Goal: Information Seeking & Learning: Understand process/instructions

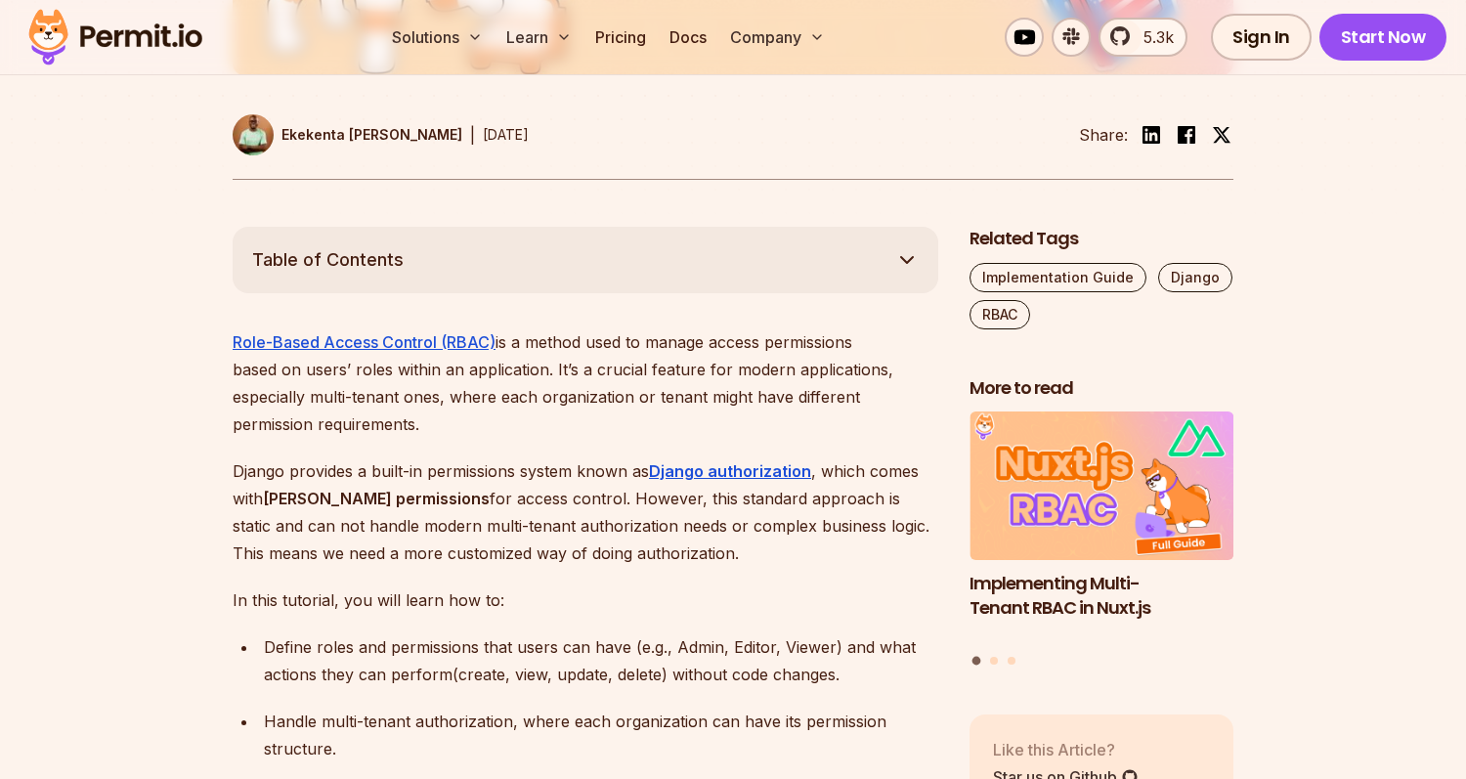
click at [572, 708] on div "Handle multi-tenant authorization, where each organization can have its permiss…" at bounding box center [601, 735] width 674 height 55
click at [546, 708] on div "Handle multi-tenant authorization, where each organization can have its permiss…" at bounding box center [601, 735] width 674 height 55
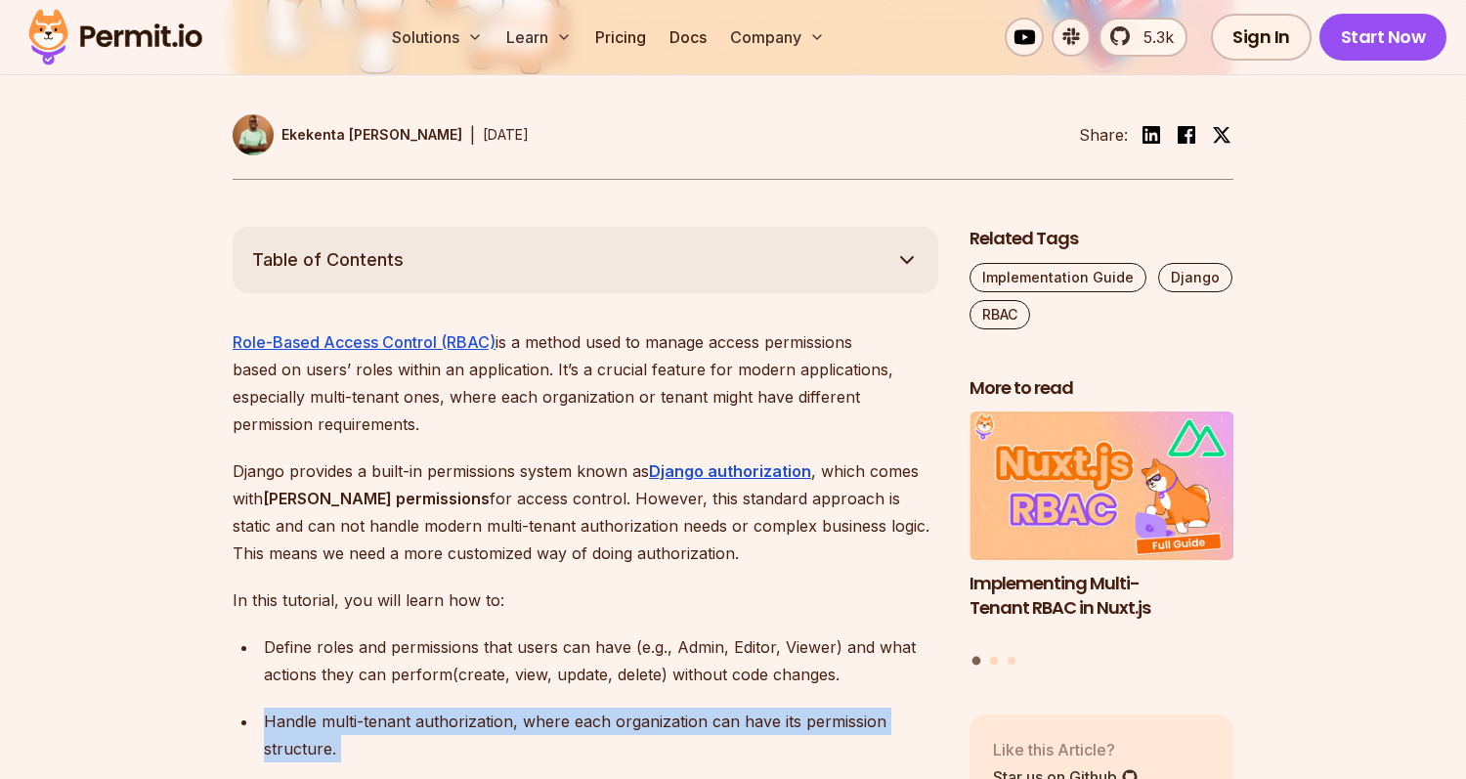
click at [546, 708] on div "Handle multi-tenant authorization, where each organization can have its permiss…" at bounding box center [601, 735] width 674 height 55
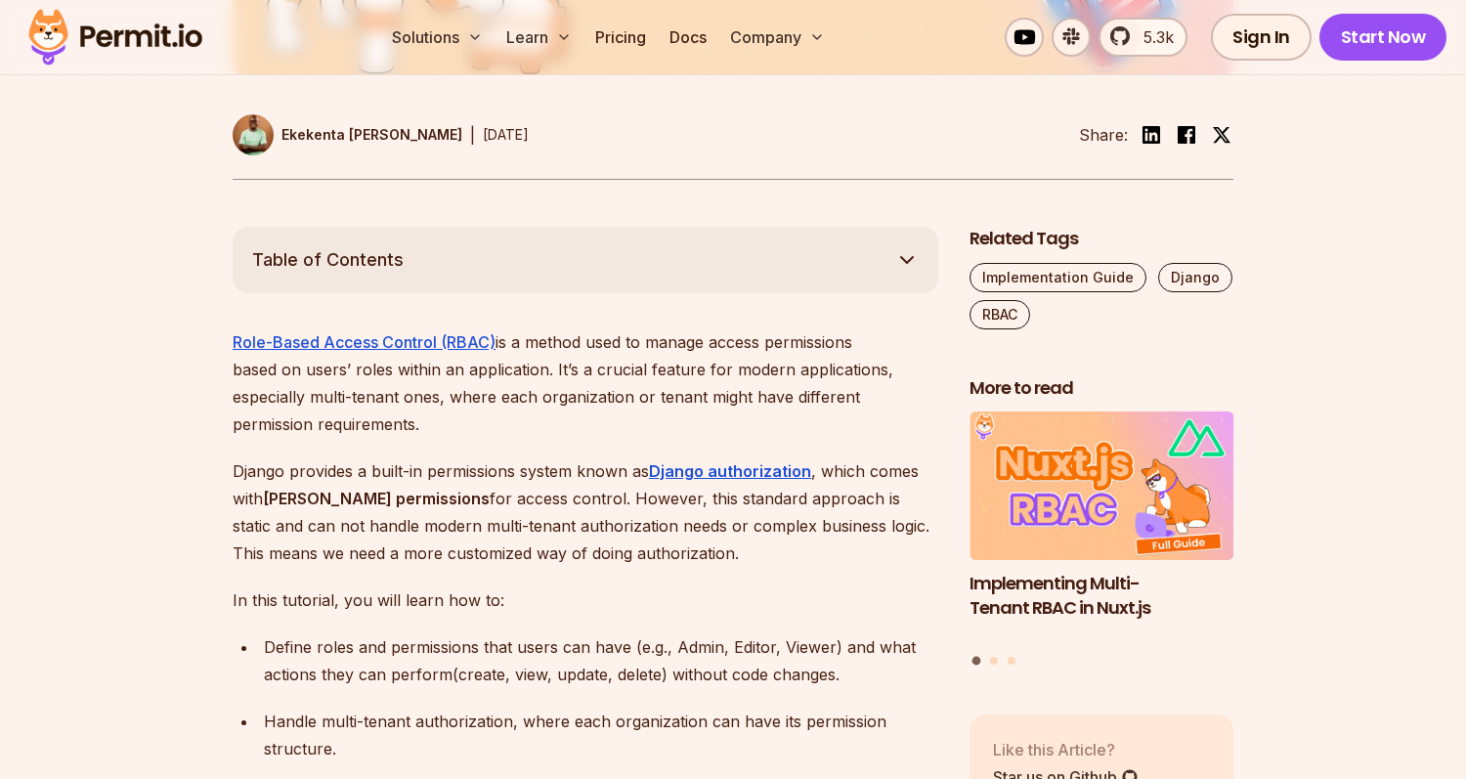
click at [564, 708] on div "Handle multi-tenant authorization, where each organization can have its permiss…" at bounding box center [601, 735] width 674 height 55
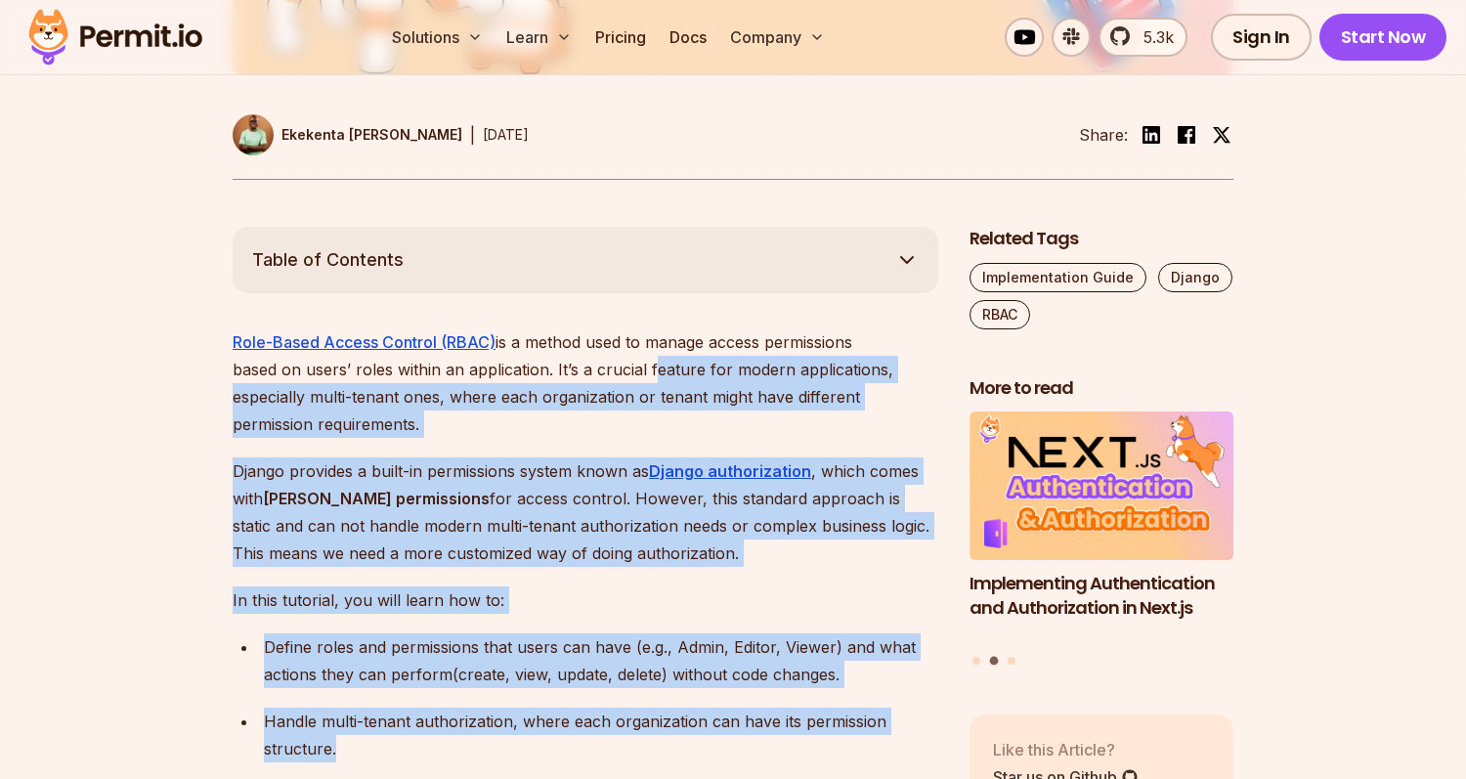
drag, startPoint x: 563, startPoint y: 730, endPoint x: 577, endPoint y: 367, distance: 363.9
click at [577, 367] on p "Role-Based Access Control (RBAC) is a method used to manage access permissions …" at bounding box center [586, 382] width 706 height 109
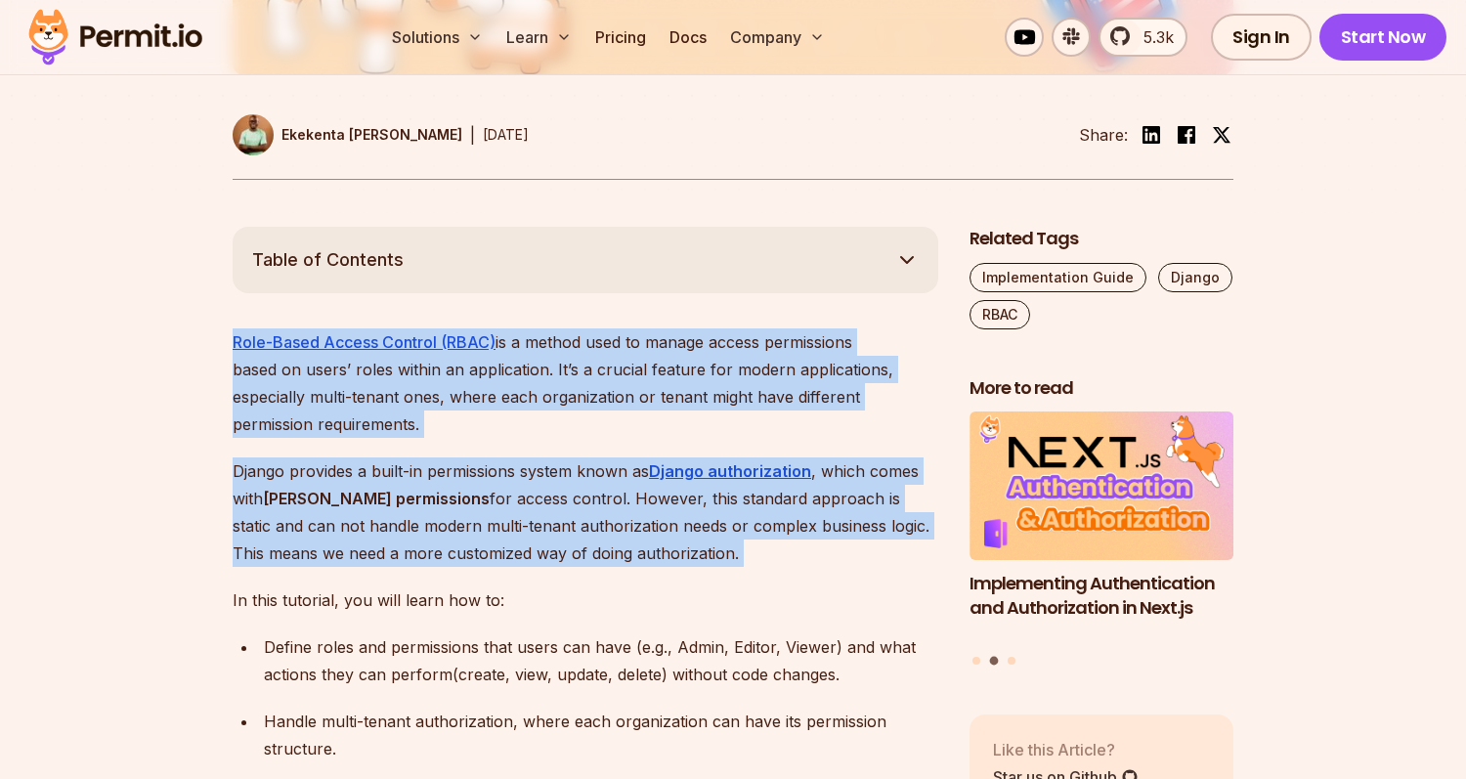
drag, startPoint x: 573, startPoint y: 314, endPoint x: 620, endPoint y: 560, distance: 250.8
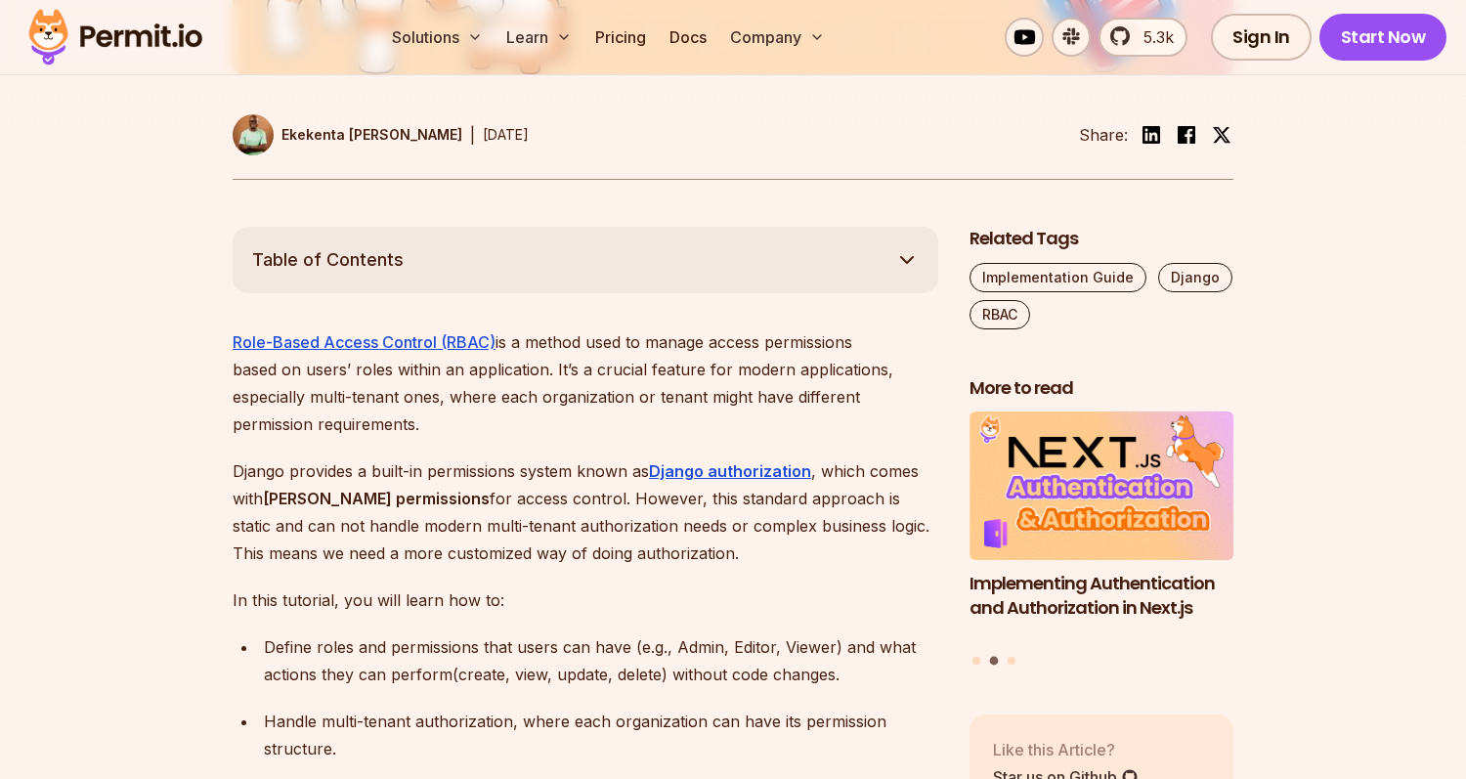
click at [620, 587] on p "In this tutorial, you will learn how to:" at bounding box center [586, 600] width 706 height 27
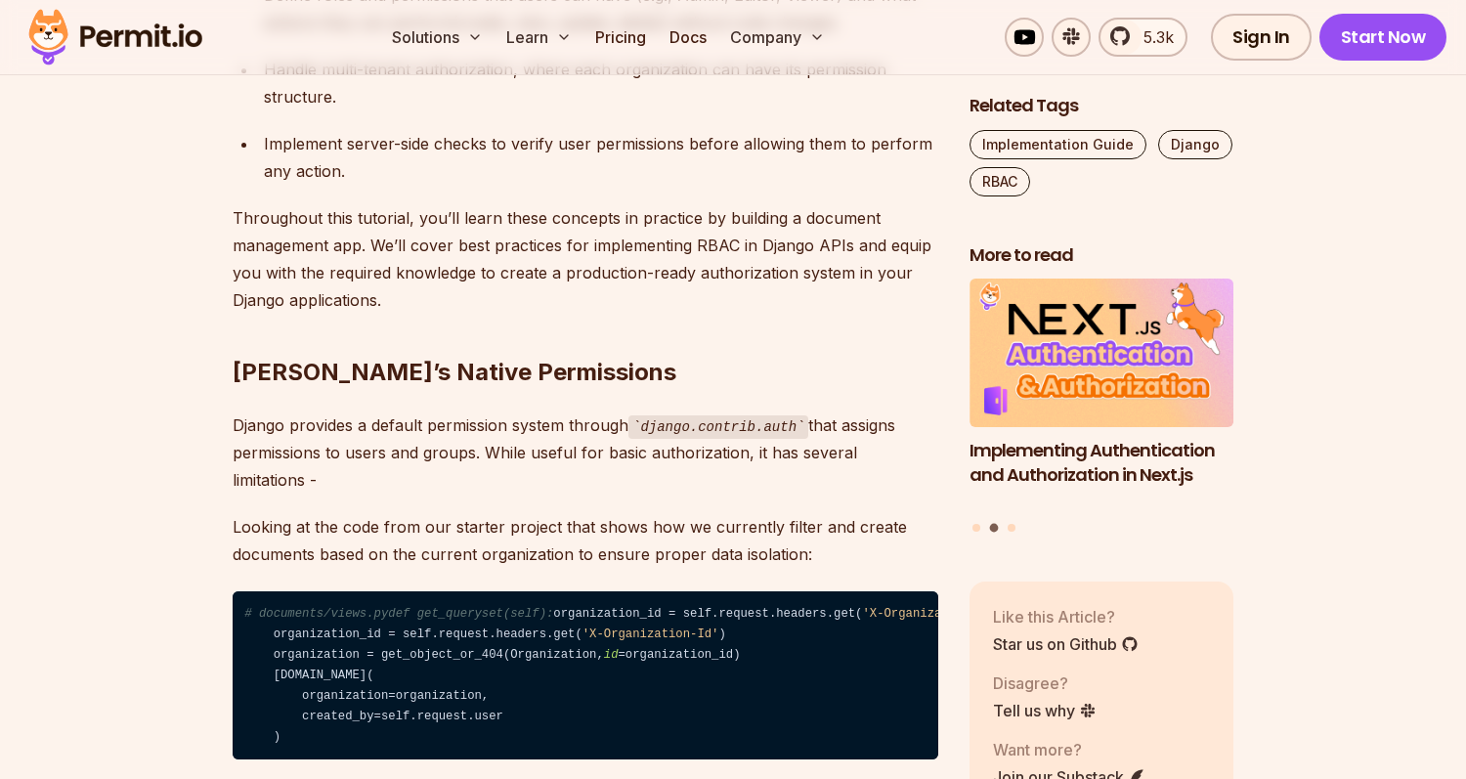
scroll to position [1596, 0]
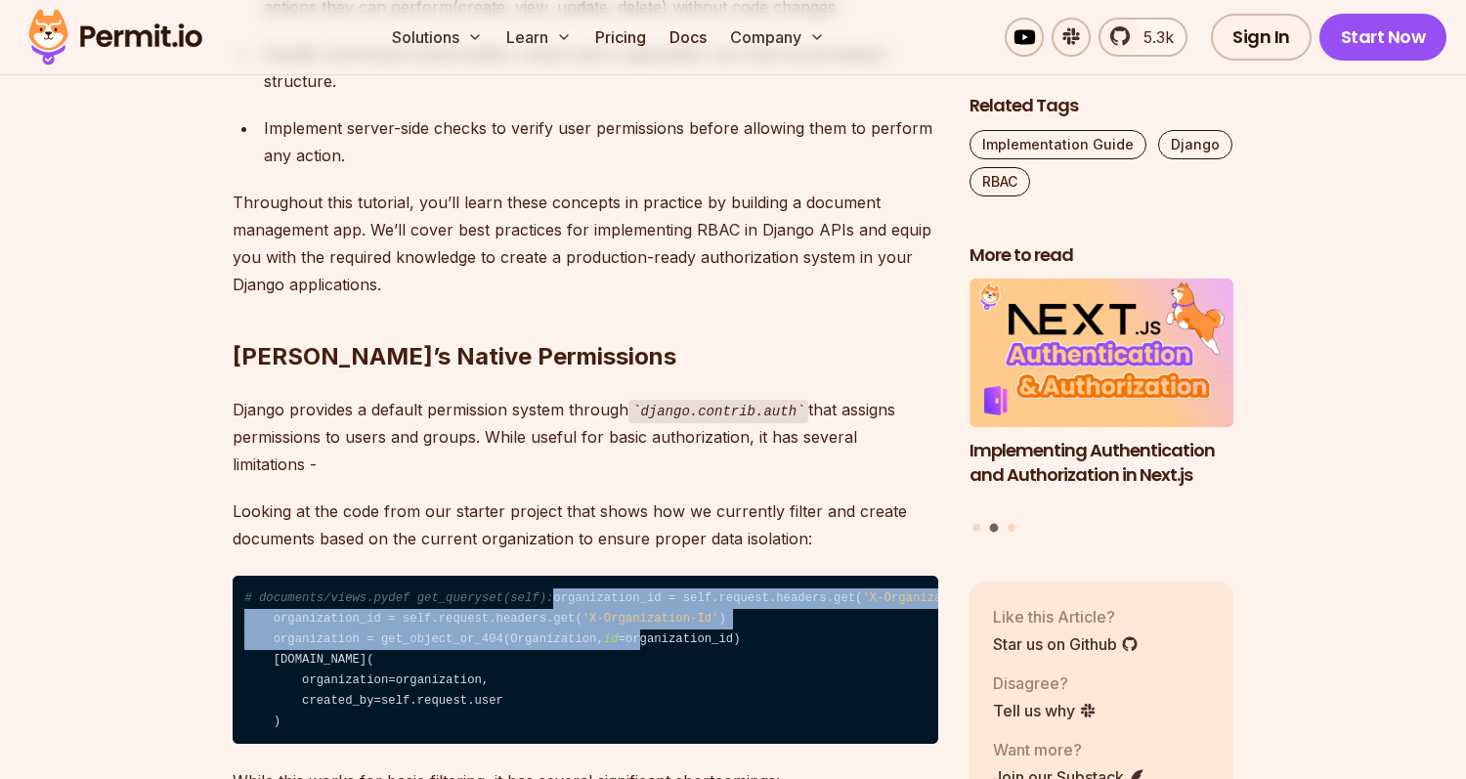
drag, startPoint x: 583, startPoint y: 575, endPoint x: 660, endPoint y: 734, distance: 177.1
click at [660, 734] on code "# documents/views.pydef get_queryset(self): organization_id = self.request.head…" at bounding box center [586, 660] width 706 height 168
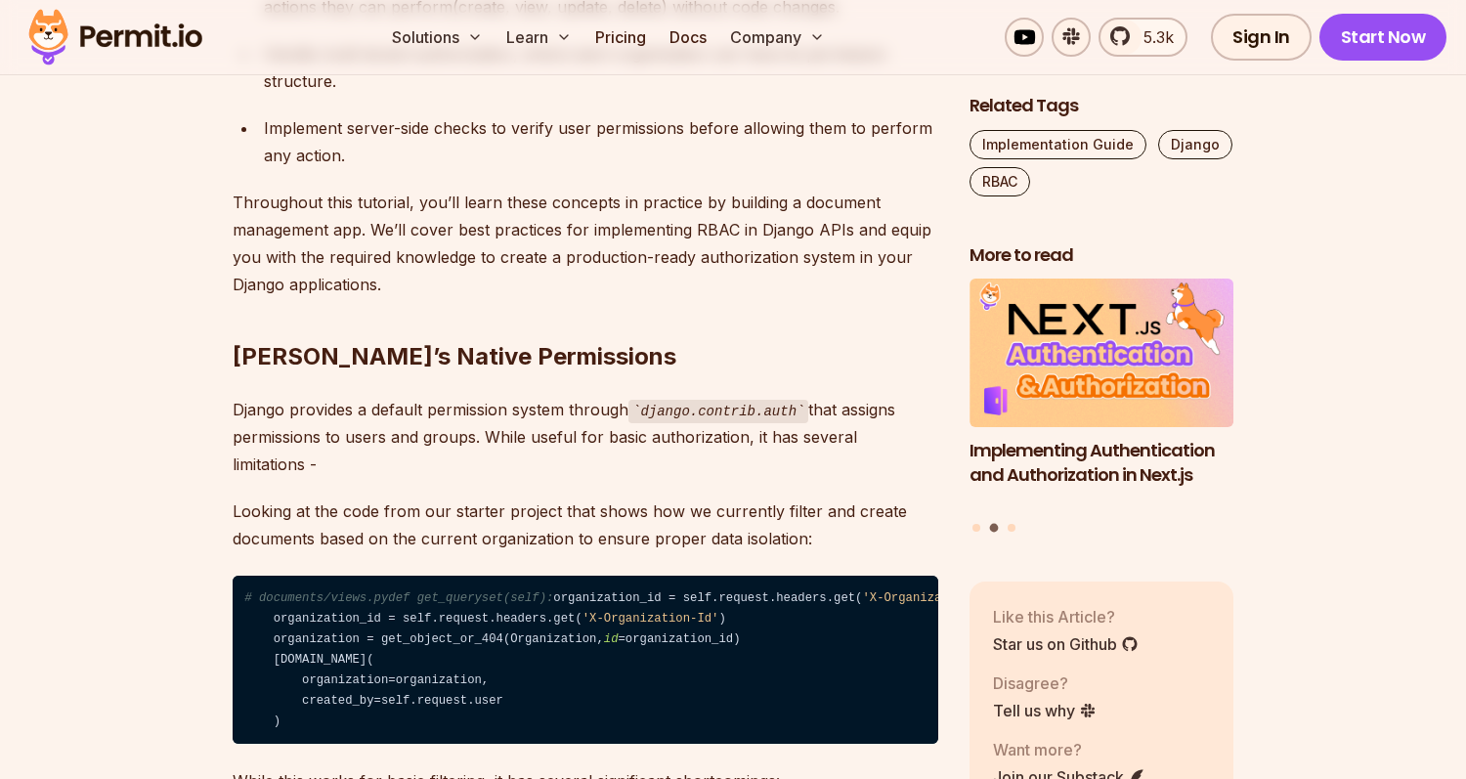
click at [675, 722] on code "# documents/views.pydef get_queryset(self): organization_id = self.request.head…" at bounding box center [586, 660] width 706 height 168
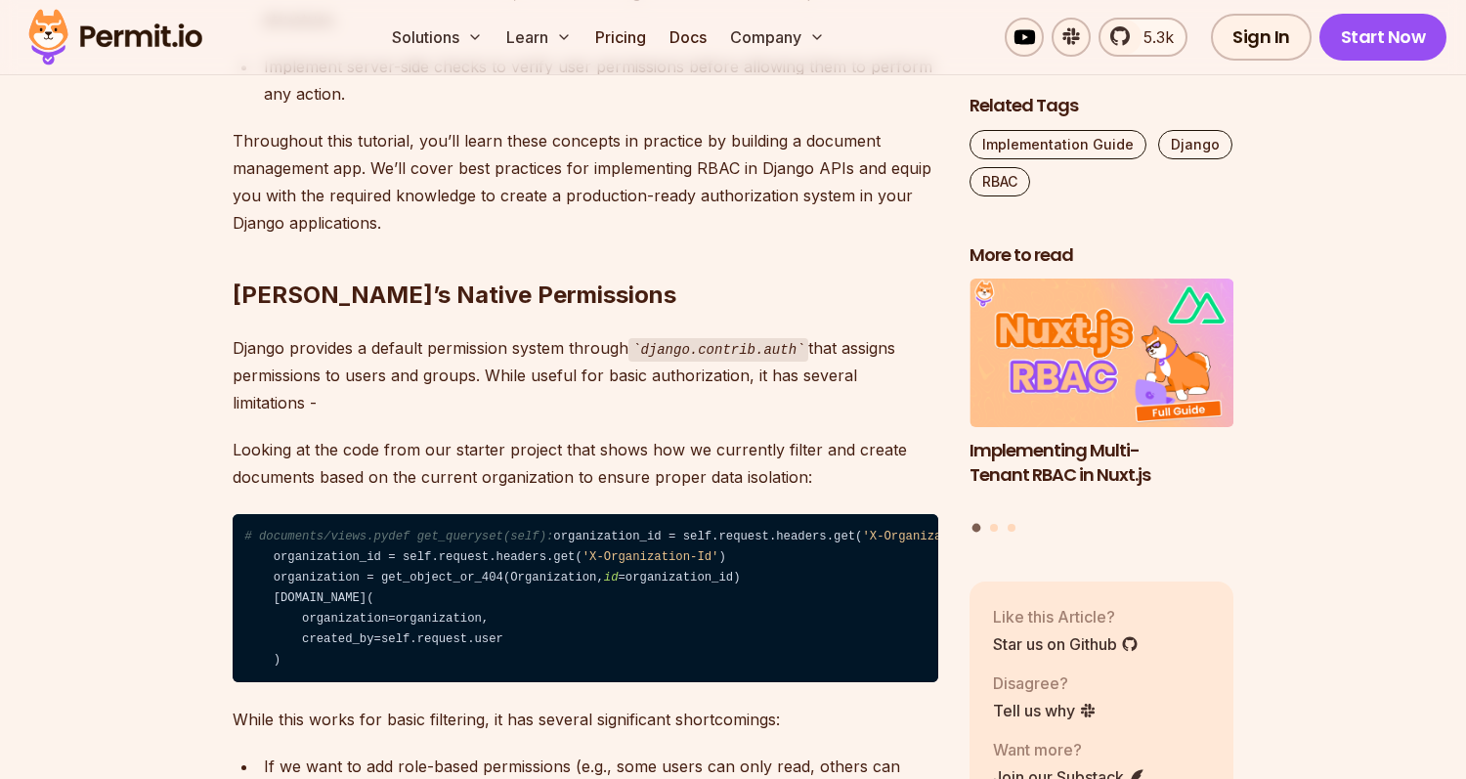
click at [574, 436] on p "Looking at the code from our starter project that shows how we currently filter…" at bounding box center [586, 463] width 706 height 55
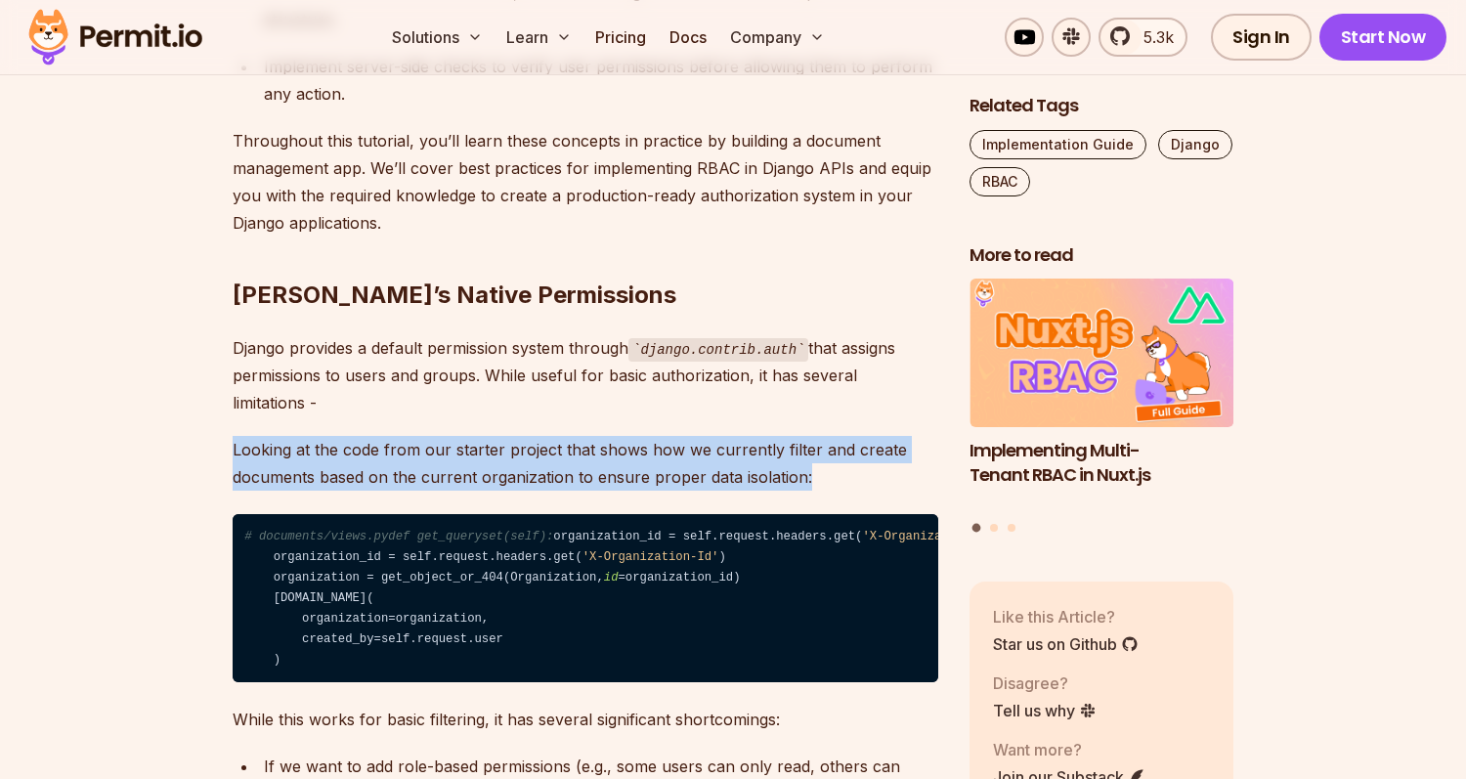
click at [574, 436] on p "Looking at the code from our starter project that shows how we currently filter…" at bounding box center [586, 463] width 706 height 55
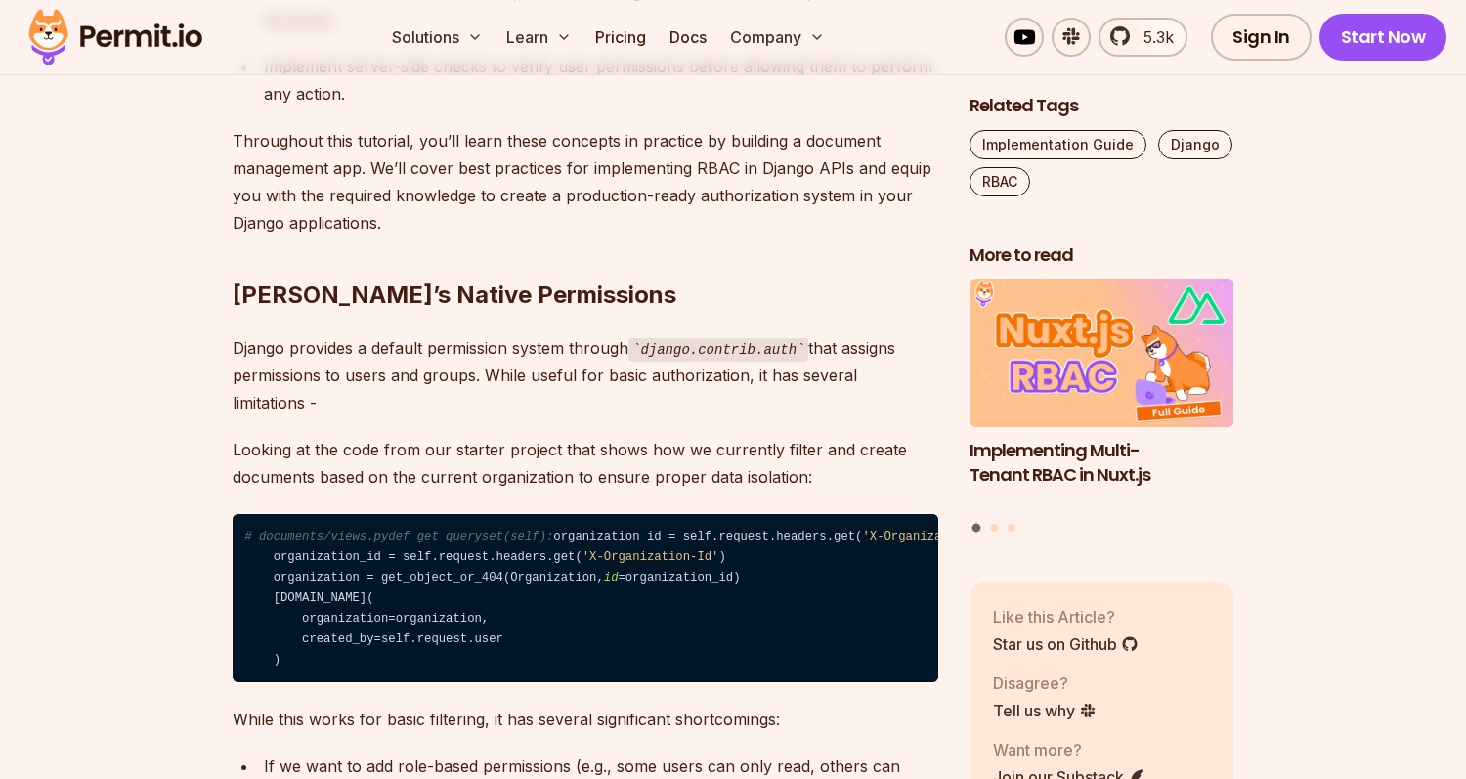
drag, startPoint x: 585, startPoint y: 423, endPoint x: 765, endPoint y: 433, distance: 181.1
click at [586, 436] on p "Looking at the code from our starter project that shows how we currently filter…" at bounding box center [586, 463] width 706 height 55
click at [802, 437] on p "Looking at the code from our starter project that shows how we currently filter…" at bounding box center [586, 463] width 706 height 55
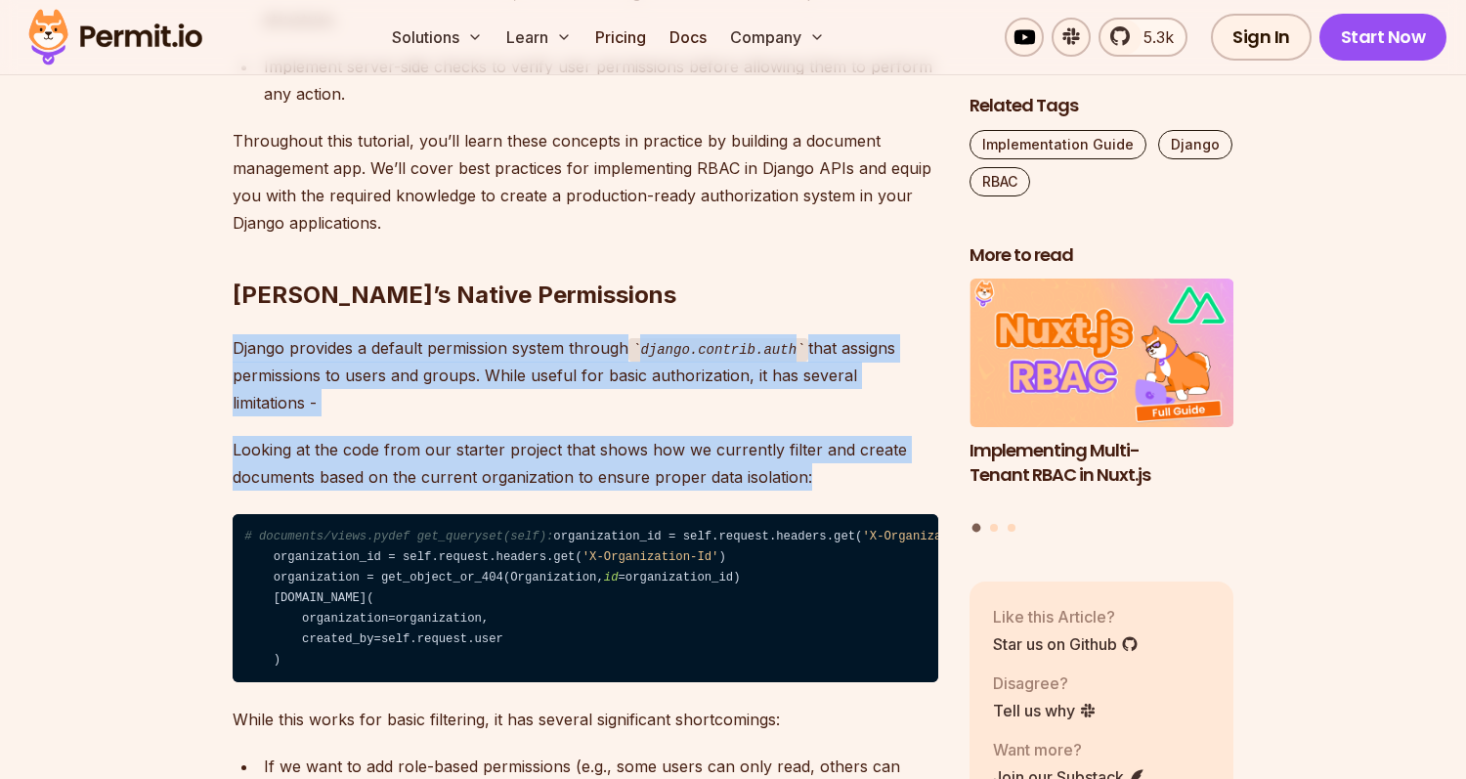
drag, startPoint x: 817, startPoint y: 451, endPoint x: 340, endPoint y: 338, distance: 490.1
click at [340, 338] on p "Django provides a default permission system through django.contrib.auth that as…" at bounding box center [586, 375] width 706 height 83
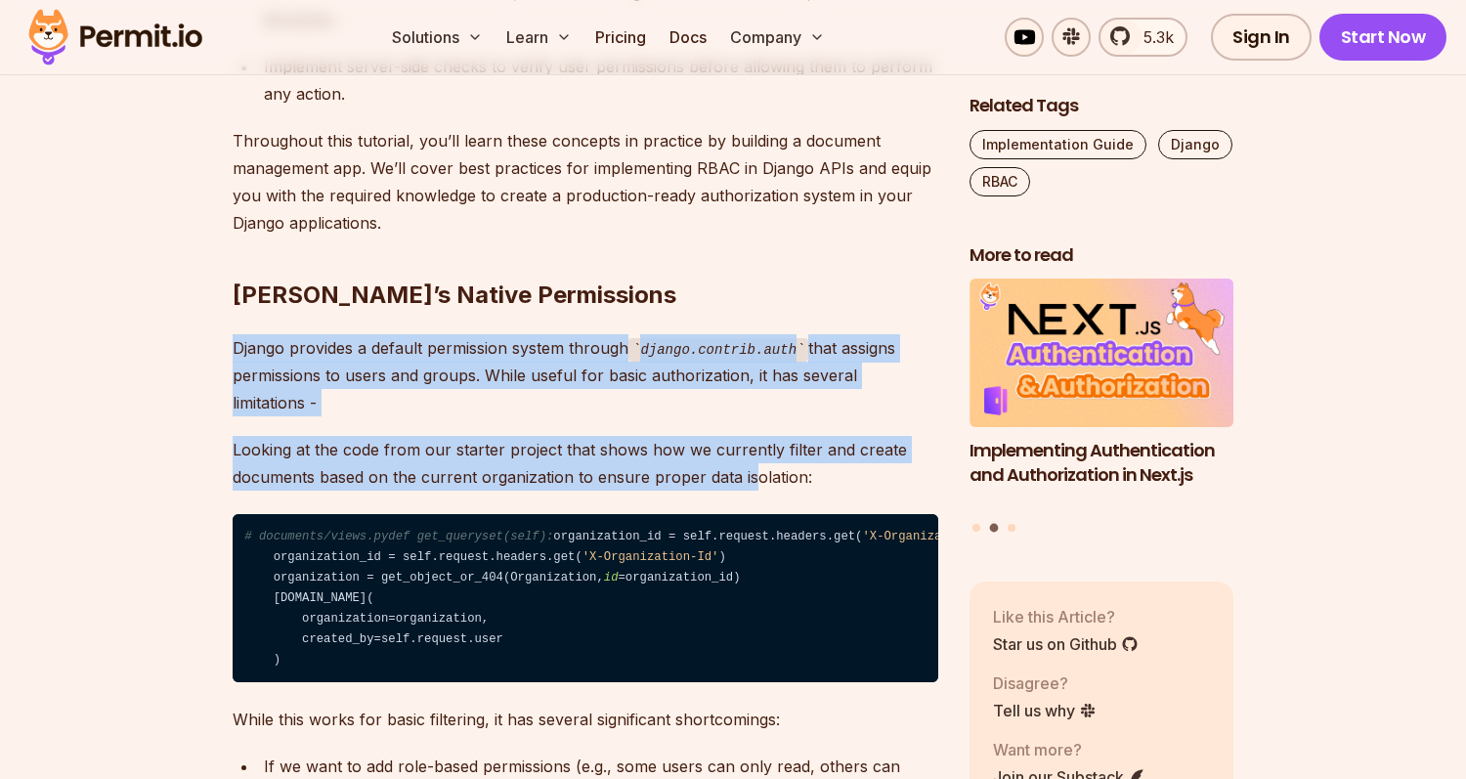
drag, startPoint x: 236, startPoint y: 320, endPoint x: 753, endPoint y: 461, distance: 536.2
click at [753, 461] on p "Looking at the code from our starter project that shows how we currently filter…" at bounding box center [586, 463] width 706 height 55
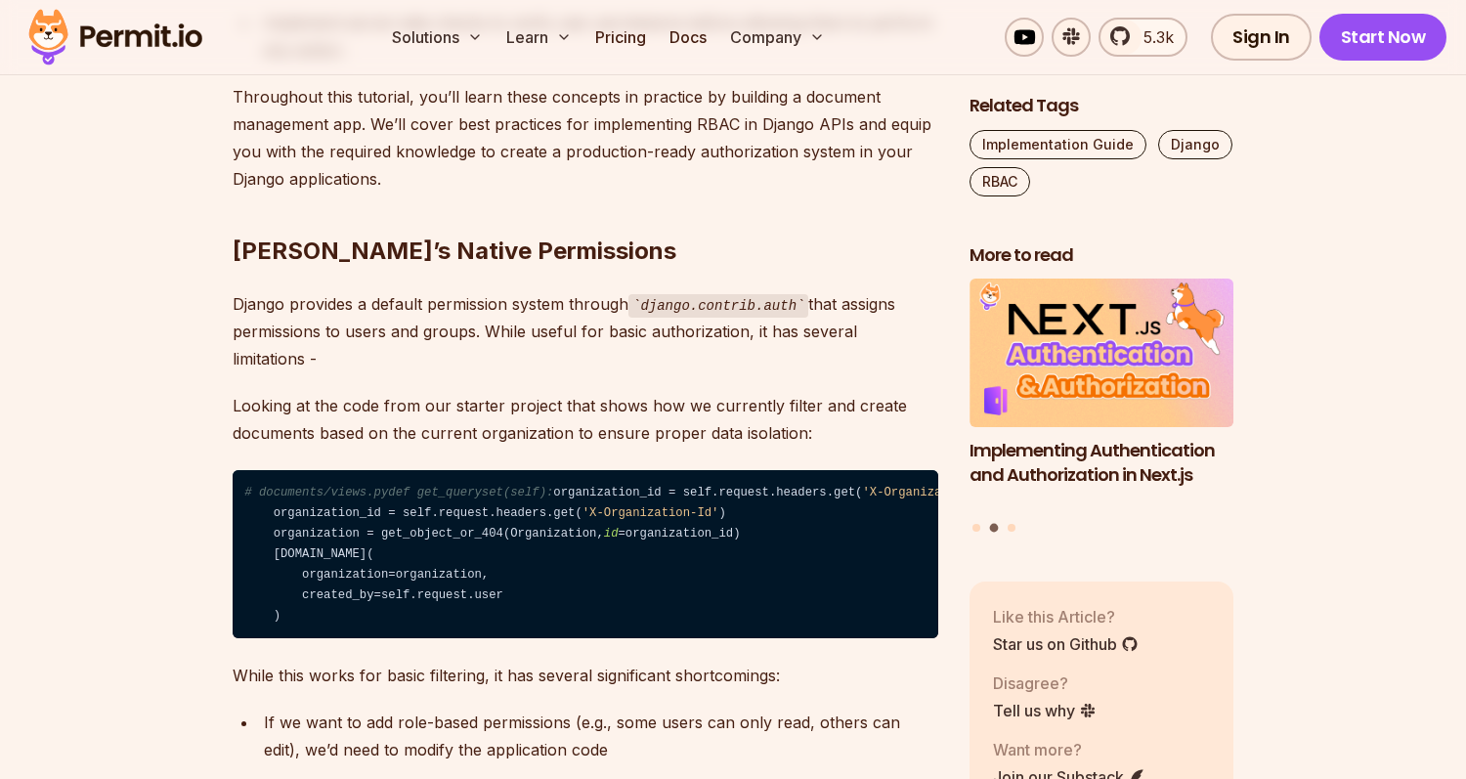
scroll to position [1705, 0]
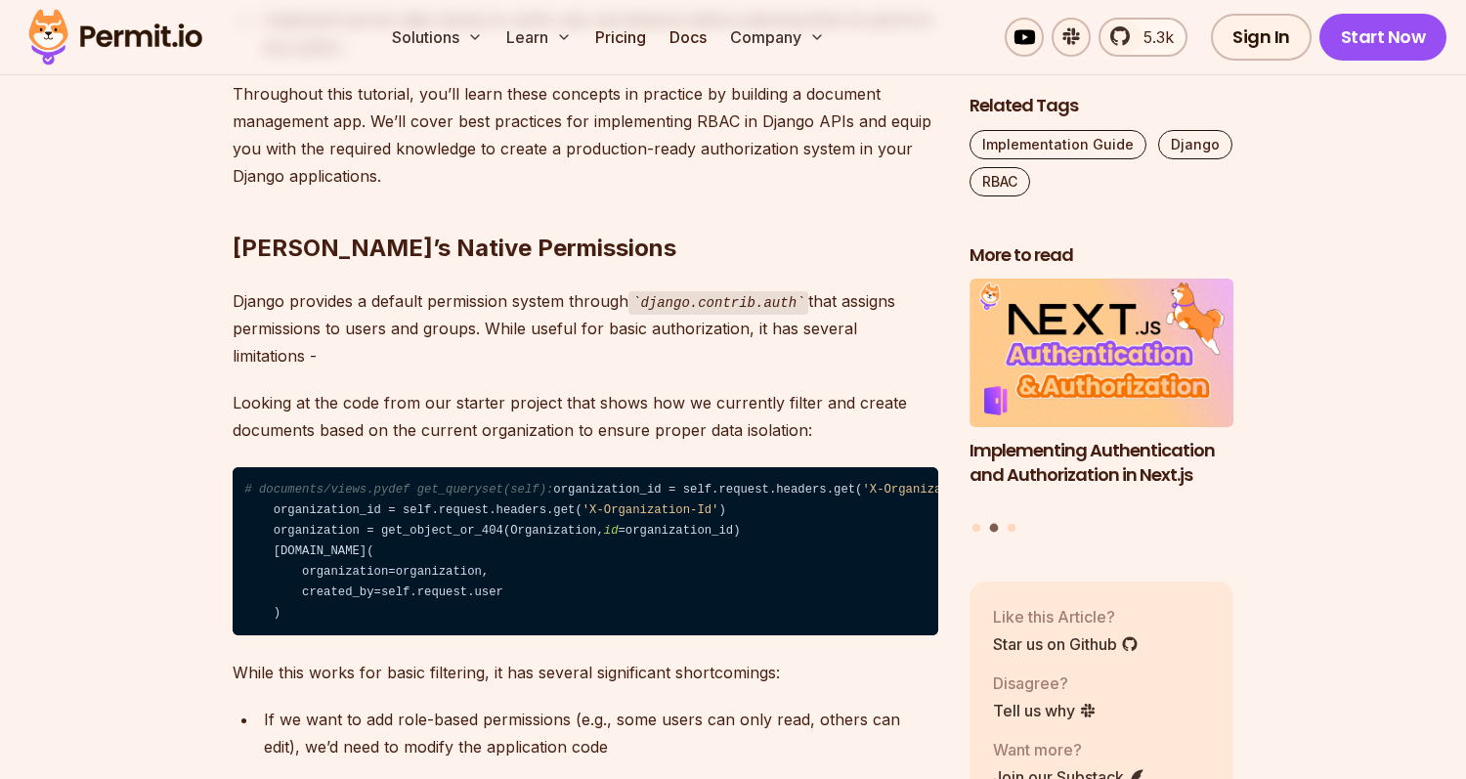
click at [551, 590] on code "# documents/views.pydef get_queryset(self): organization_id = self.request.head…" at bounding box center [586, 551] width 706 height 168
drag, startPoint x: 499, startPoint y: 670, endPoint x: 497, endPoint y: 497, distance: 173.0
click at [497, 497] on code "# documents/views.pydef get_queryset(self): organization_id = self.request.head…" at bounding box center [586, 551] width 706 height 168
click at [472, 483] on code "# documents/views.pydef get_queryset(self): organization_id = self.request.head…" at bounding box center [586, 551] width 706 height 168
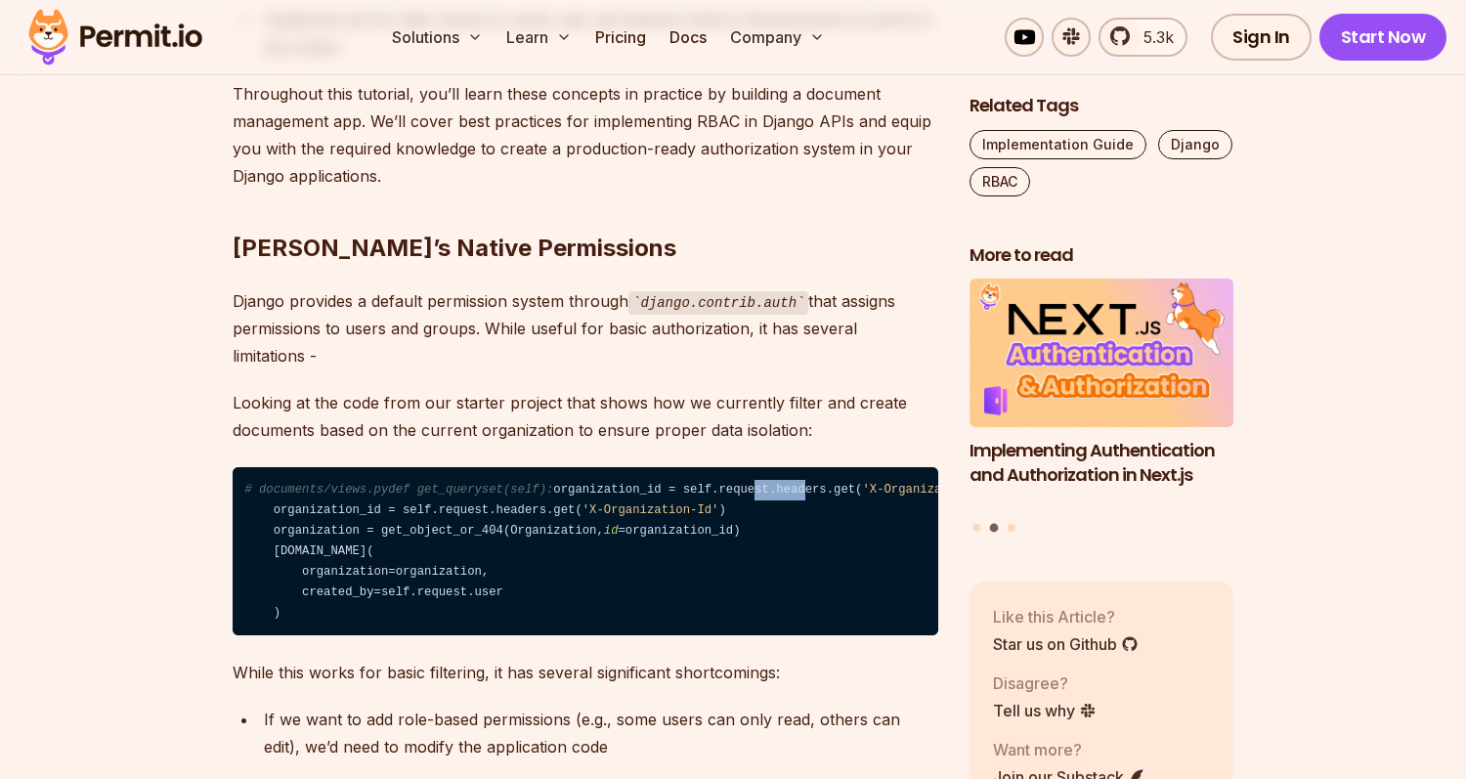
click at [472, 483] on code "# documents/views.pydef get_queryset(self): organization_id = self.request.head…" at bounding box center [586, 551] width 706 height 168
click at [543, 531] on code "# documents/views.pydef get_queryset(self): organization_id = self.request.head…" at bounding box center [586, 551] width 706 height 168
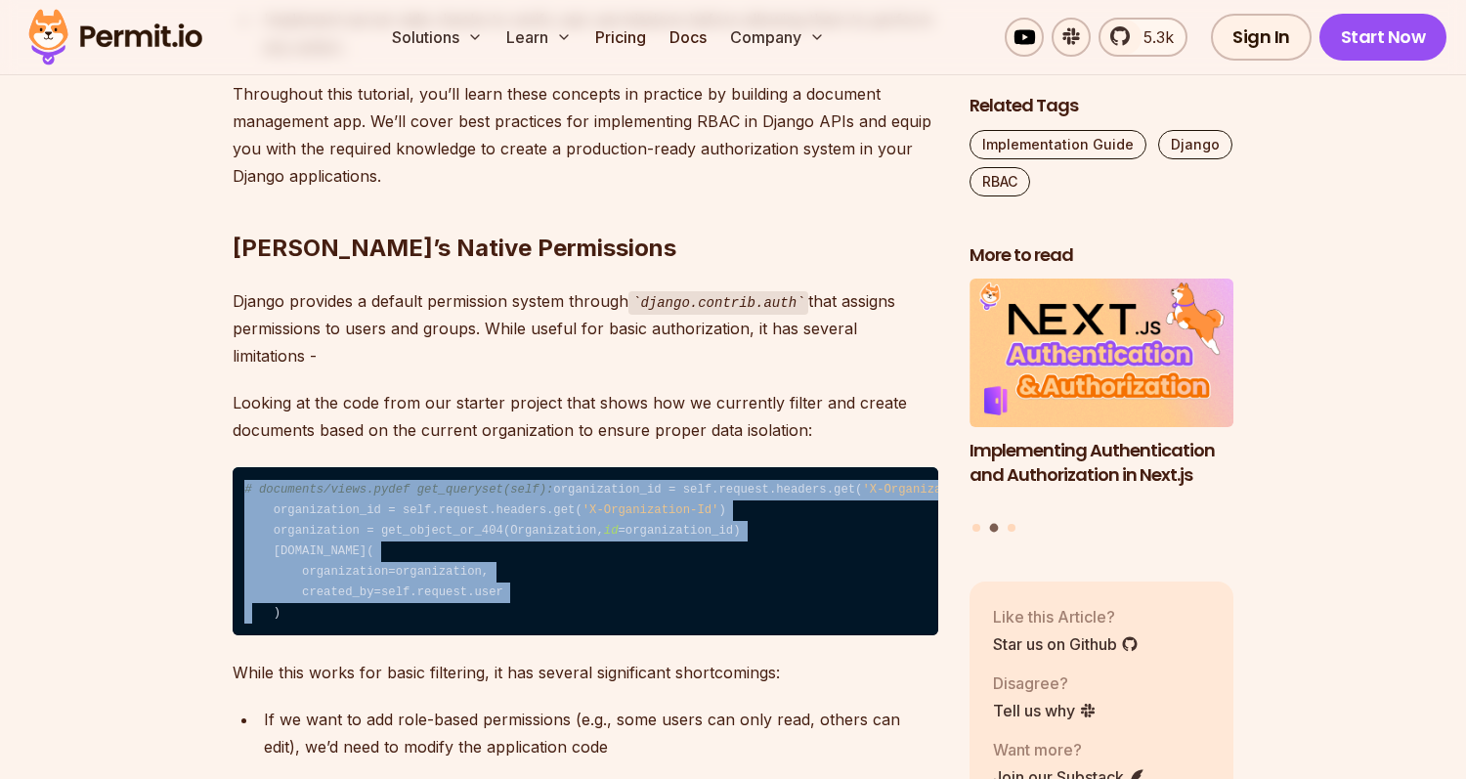
drag, startPoint x: 510, startPoint y: 443, endPoint x: 605, endPoint y: 670, distance: 245.8
click at [602, 635] on code "# documents/views.pydef get_queryset(self): organization_id = self.request.head…" at bounding box center [586, 551] width 706 height 168
click at [605, 635] on code "# documents/views.pydef get_queryset(self): organization_id = self.request.head…" at bounding box center [586, 551] width 706 height 168
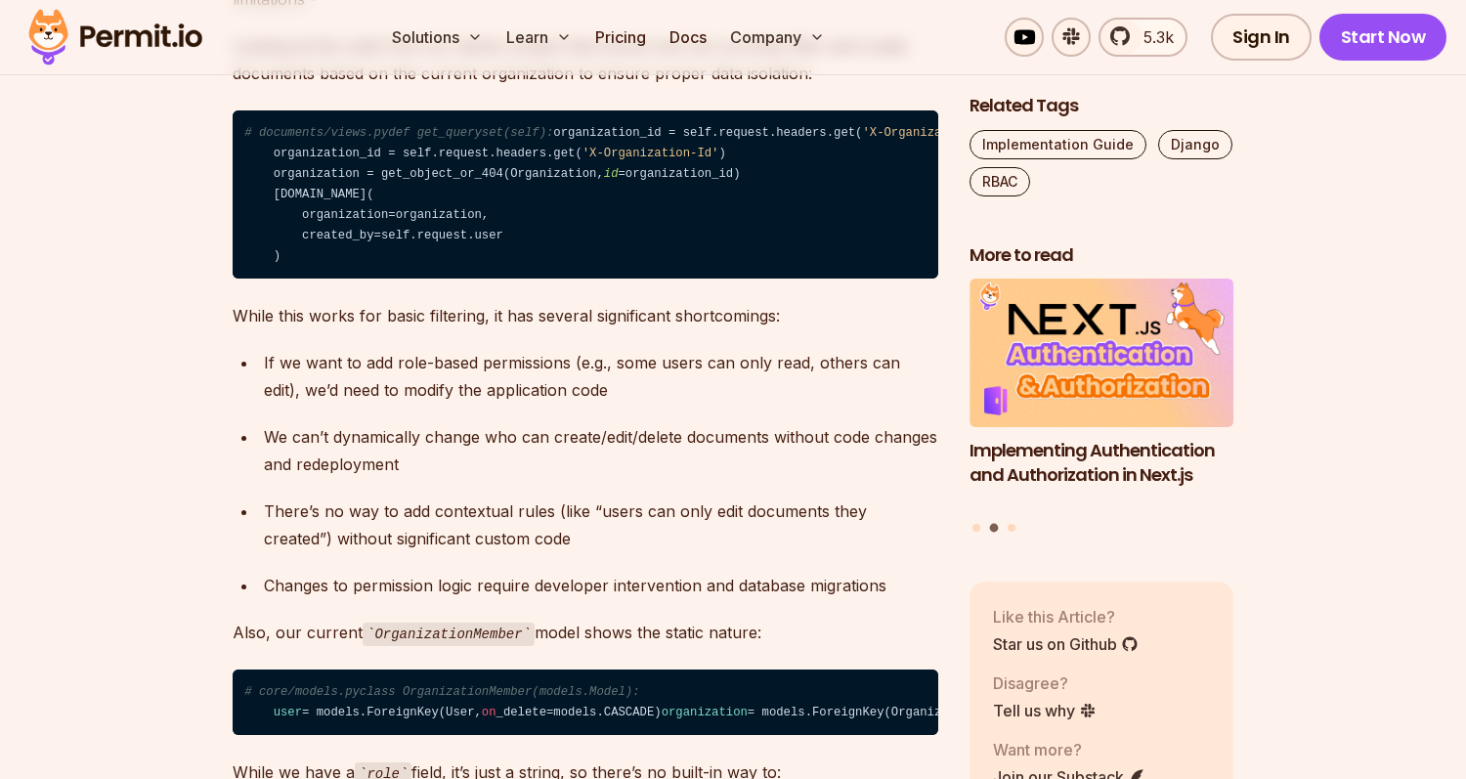
scroll to position [2255, 0]
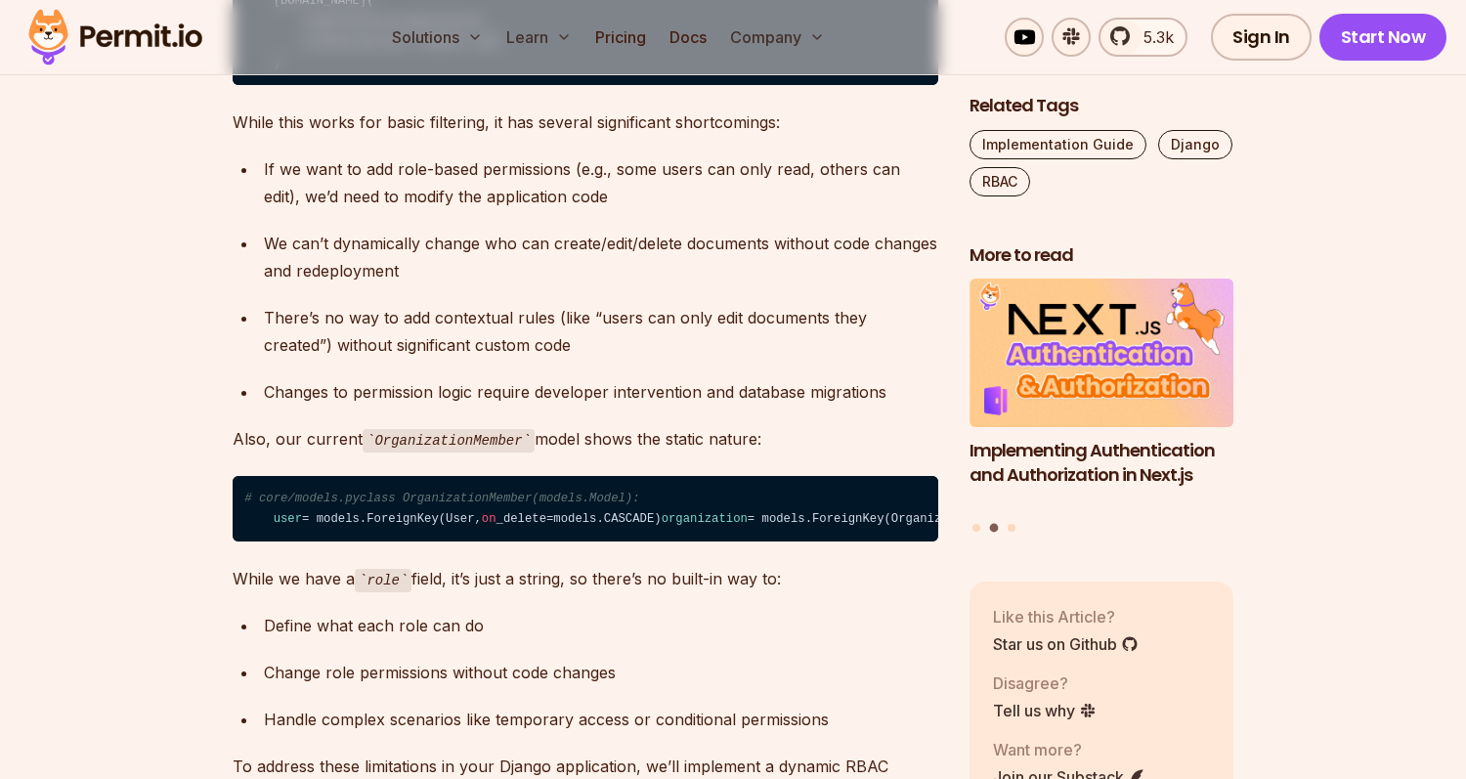
click at [619, 359] on div "There’s no way to add contextual rules (like “users can only edit documents the…" at bounding box center [601, 331] width 674 height 55
click at [503, 359] on div "There’s no way to add contextual rules (like “users can only edit documents the…" at bounding box center [601, 331] width 674 height 55
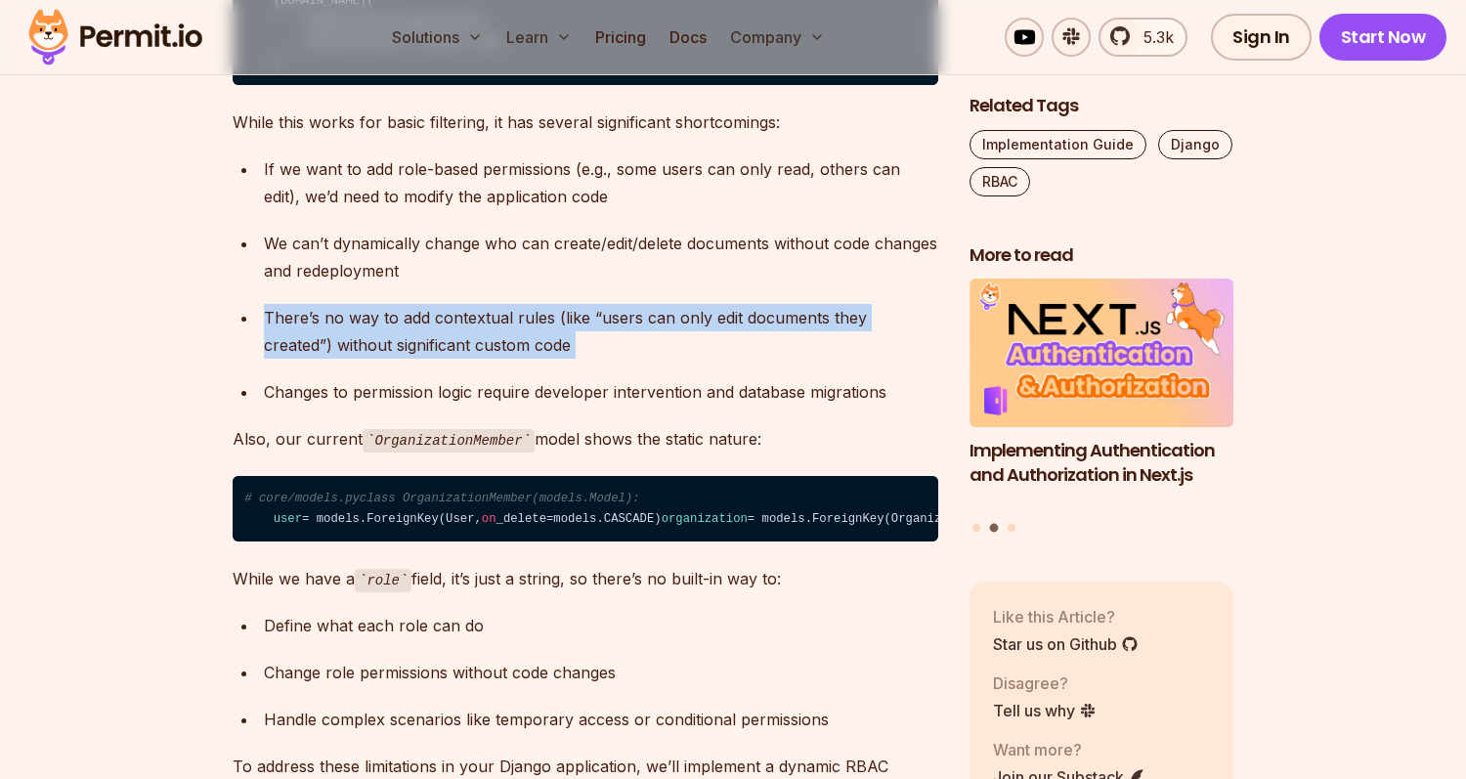
click at [503, 359] on div "There’s no way to add contextual rules (like “users can only edit documents the…" at bounding box center [601, 331] width 674 height 55
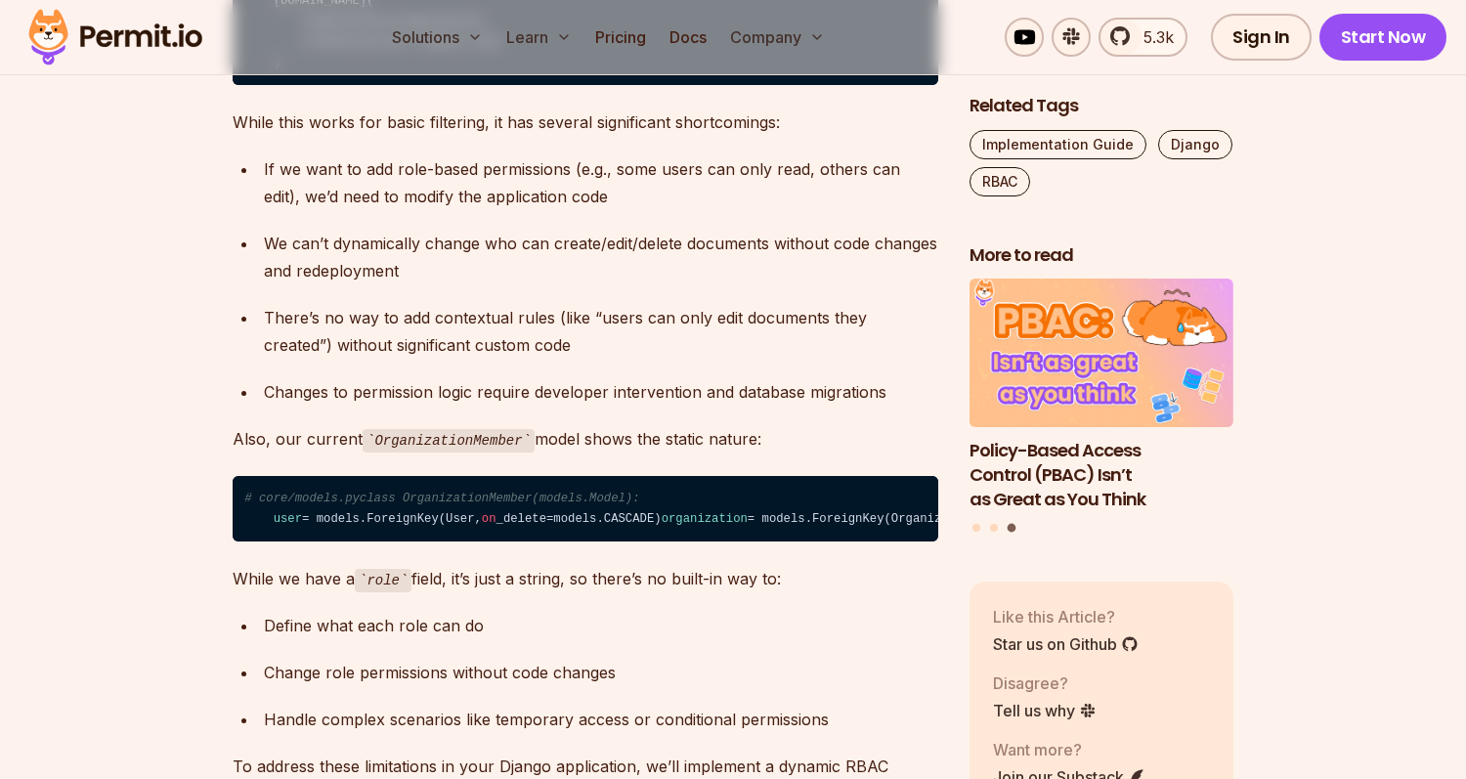
click at [533, 359] on div "There’s no way to add contextual rules (like “users can only edit documents the…" at bounding box center [601, 331] width 674 height 55
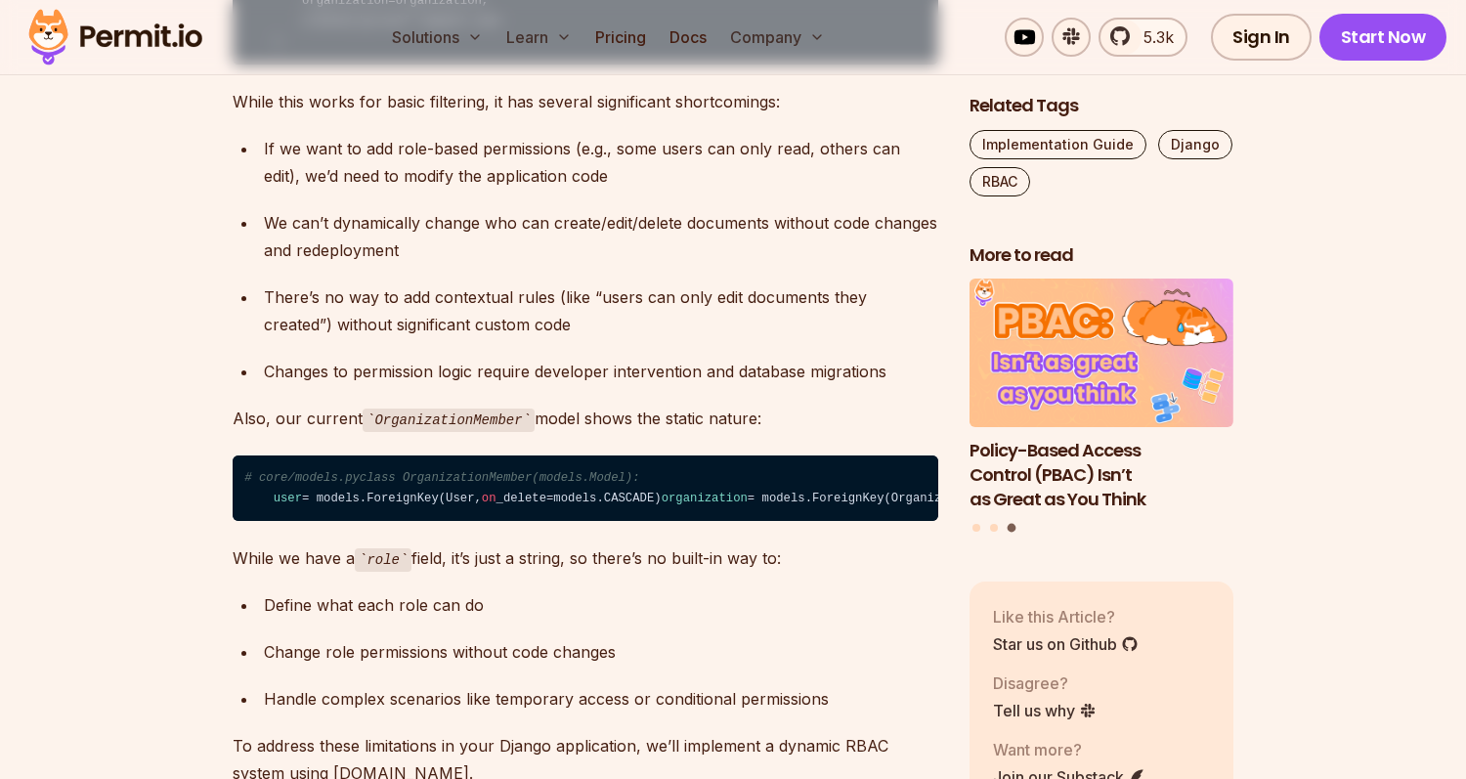
scroll to position [2282, 0]
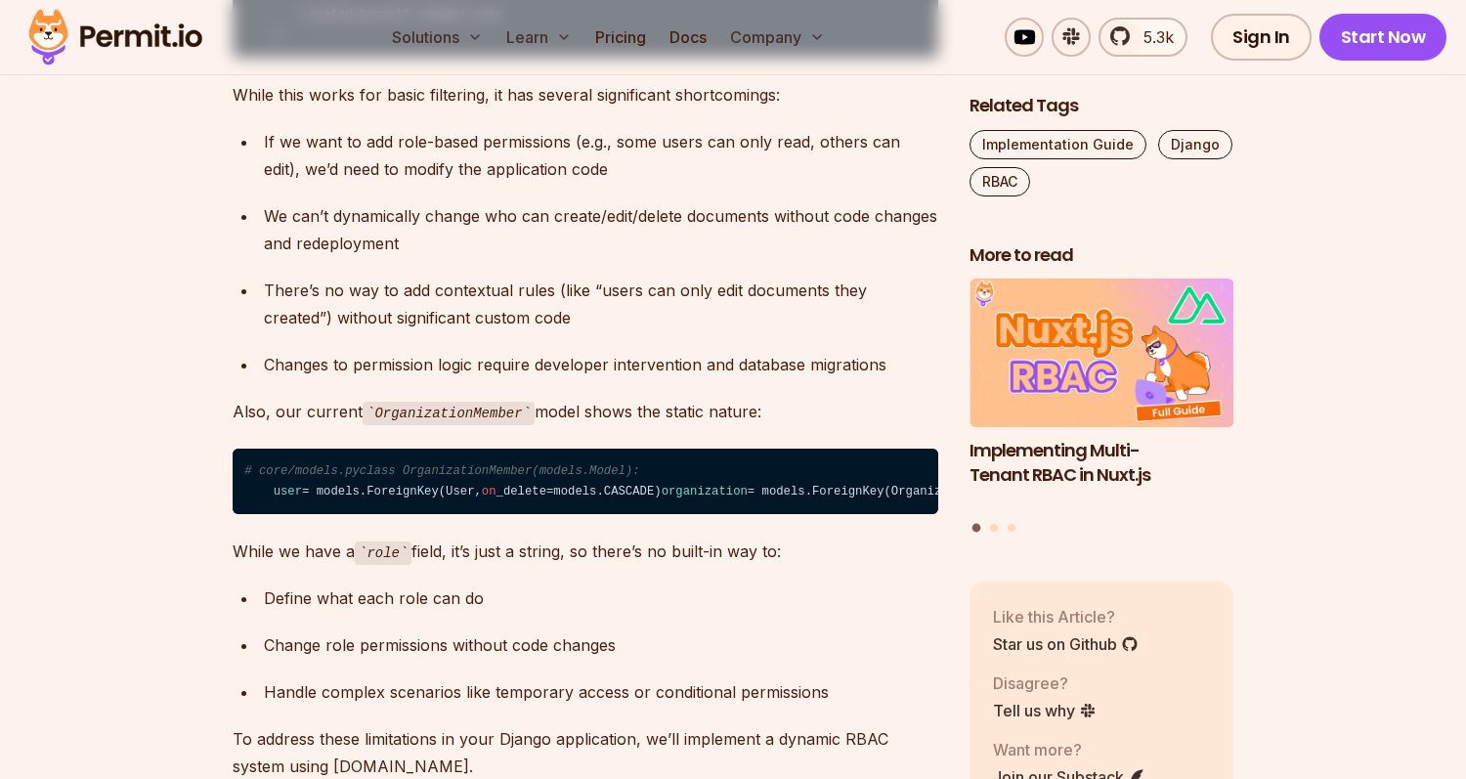
click at [441, 378] on div "Changes to permission logic require developer intervention and database migrati…" at bounding box center [601, 364] width 674 height 27
click at [389, 378] on div "Changes to permission logic require developer intervention and database migrati…" at bounding box center [601, 364] width 674 height 27
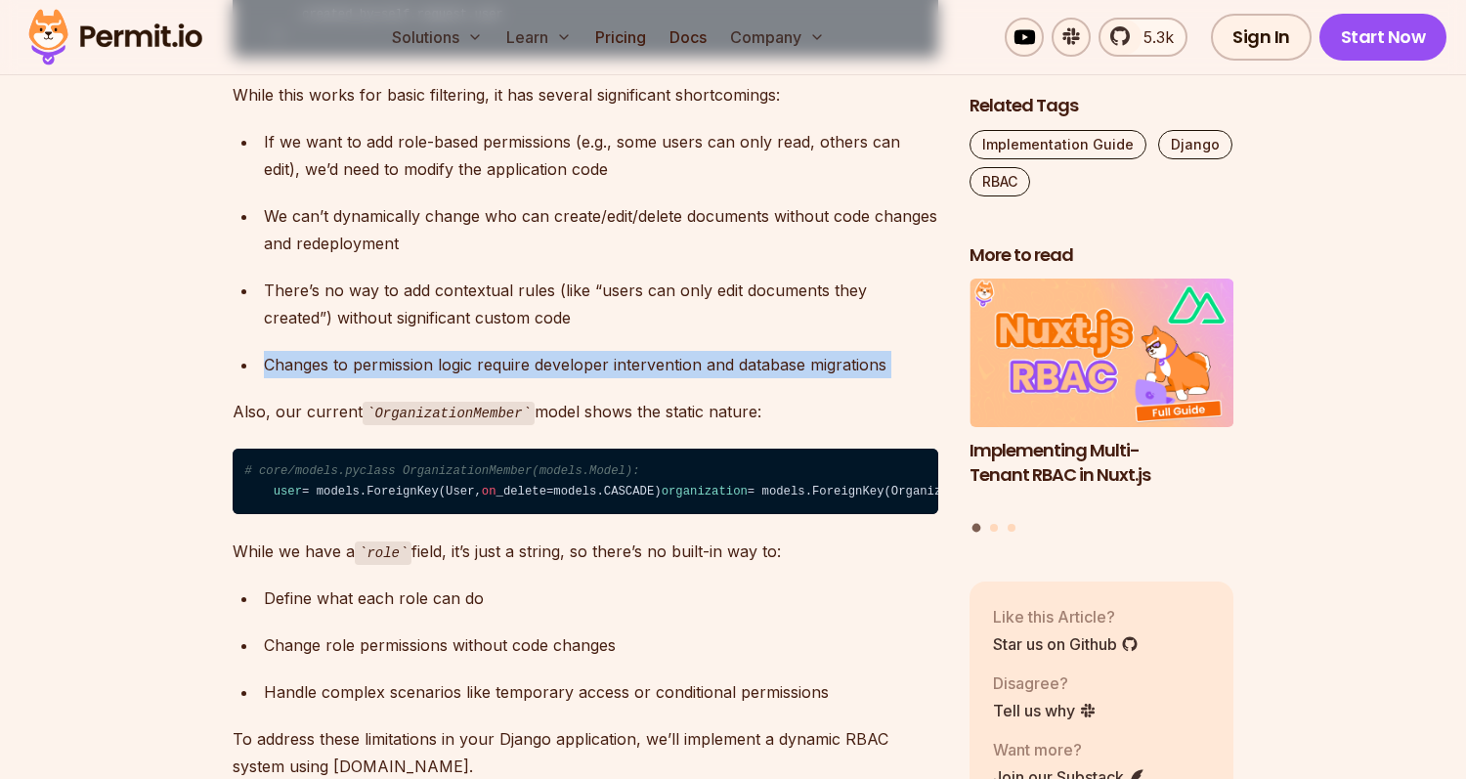
click at [389, 378] on div "Changes to permission logic require developer intervention and database migrati…" at bounding box center [601, 364] width 674 height 27
drag, startPoint x: 466, startPoint y: 430, endPoint x: 701, endPoint y: 439, distance: 234.8
click at [471, 378] on div "Changes to permission logic require developer intervention and database migrati…" at bounding box center [601, 364] width 674 height 27
drag, startPoint x: 783, startPoint y: 479, endPoint x: 482, endPoint y: 233, distance: 389.0
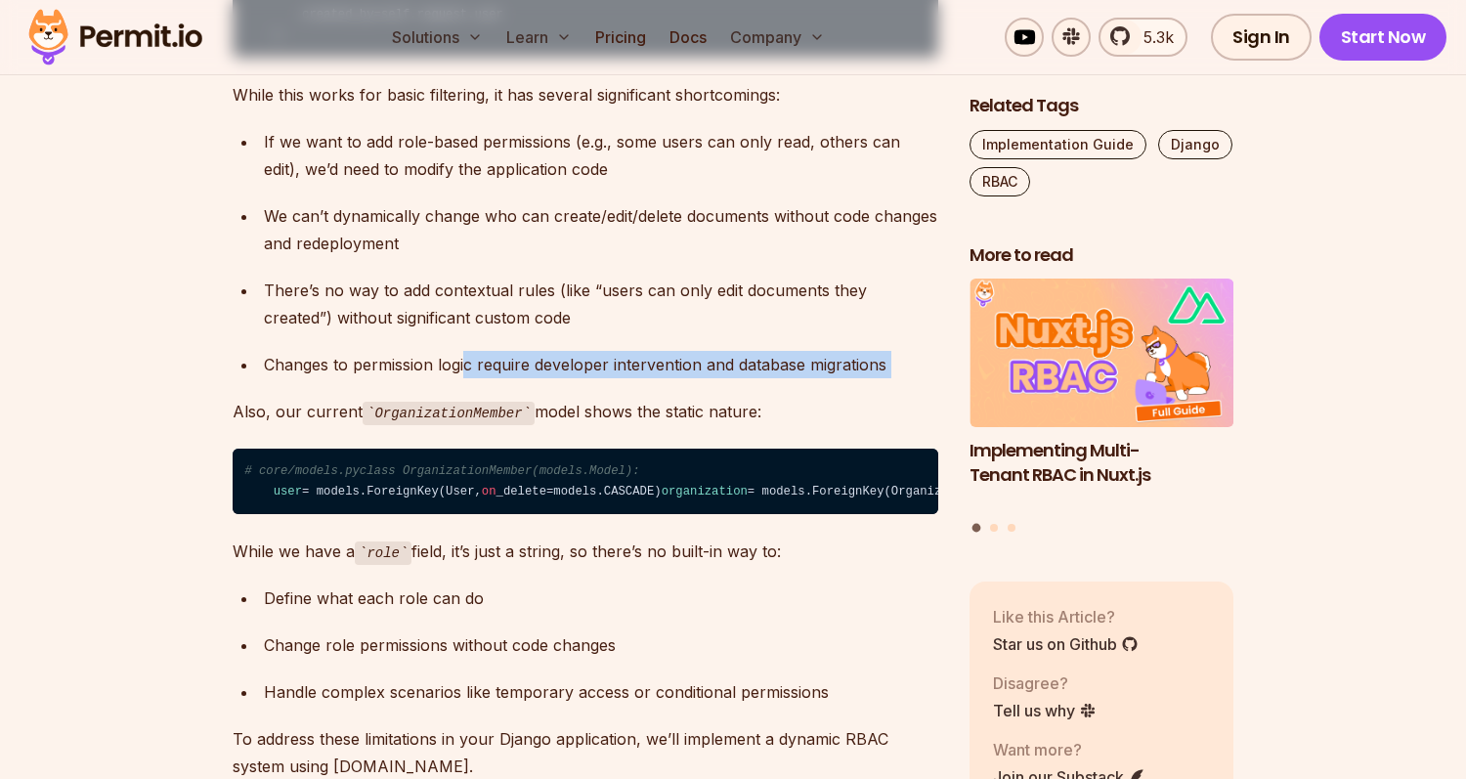
click at [482, 183] on div "If we want to add role-based permissions (e.g., some users can only read, other…" at bounding box center [601, 155] width 674 height 55
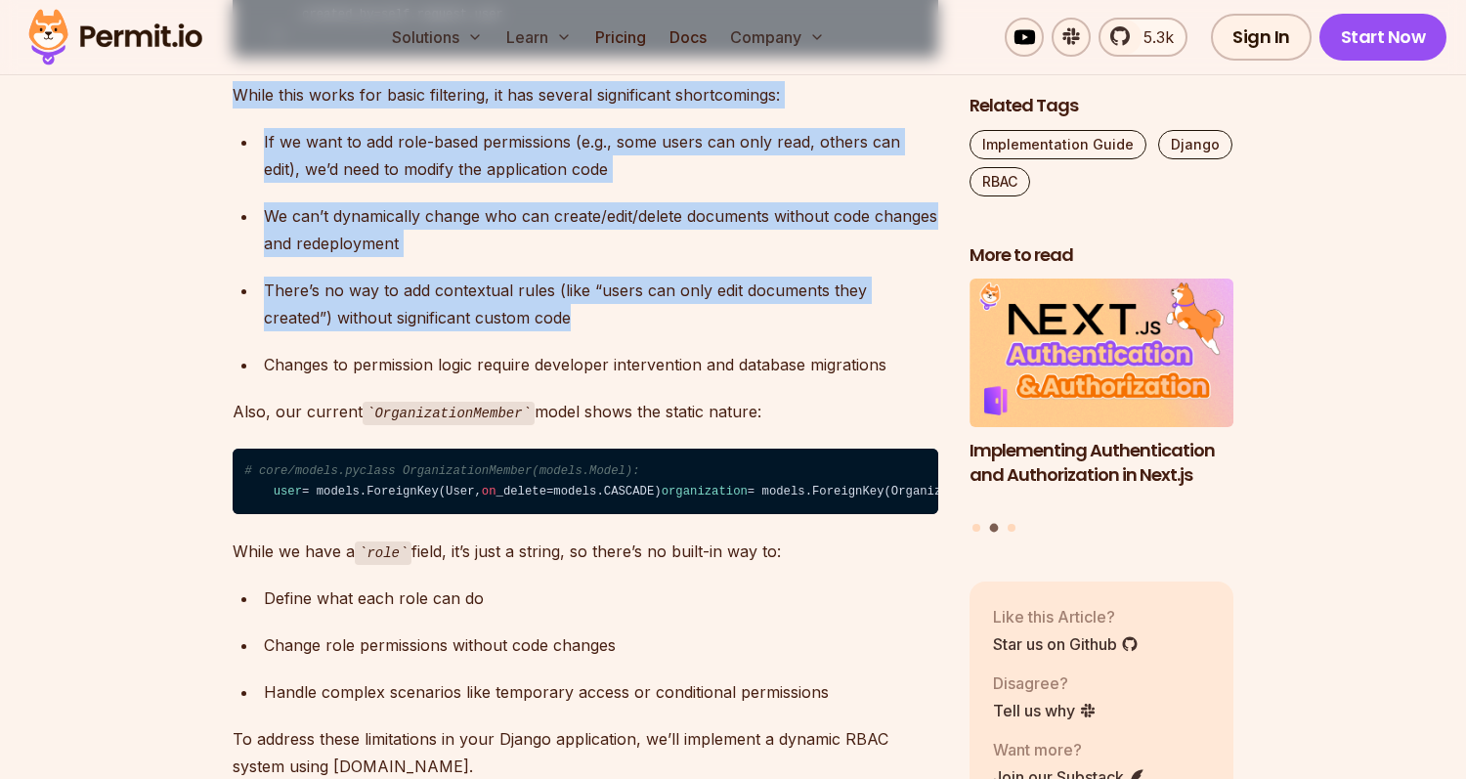
drag, startPoint x: 464, startPoint y: 179, endPoint x: 631, endPoint y: 391, distance: 270.1
click at [631, 331] on div "There’s no way to add contextual rules (like “users can only edit documents the…" at bounding box center [601, 304] width 674 height 55
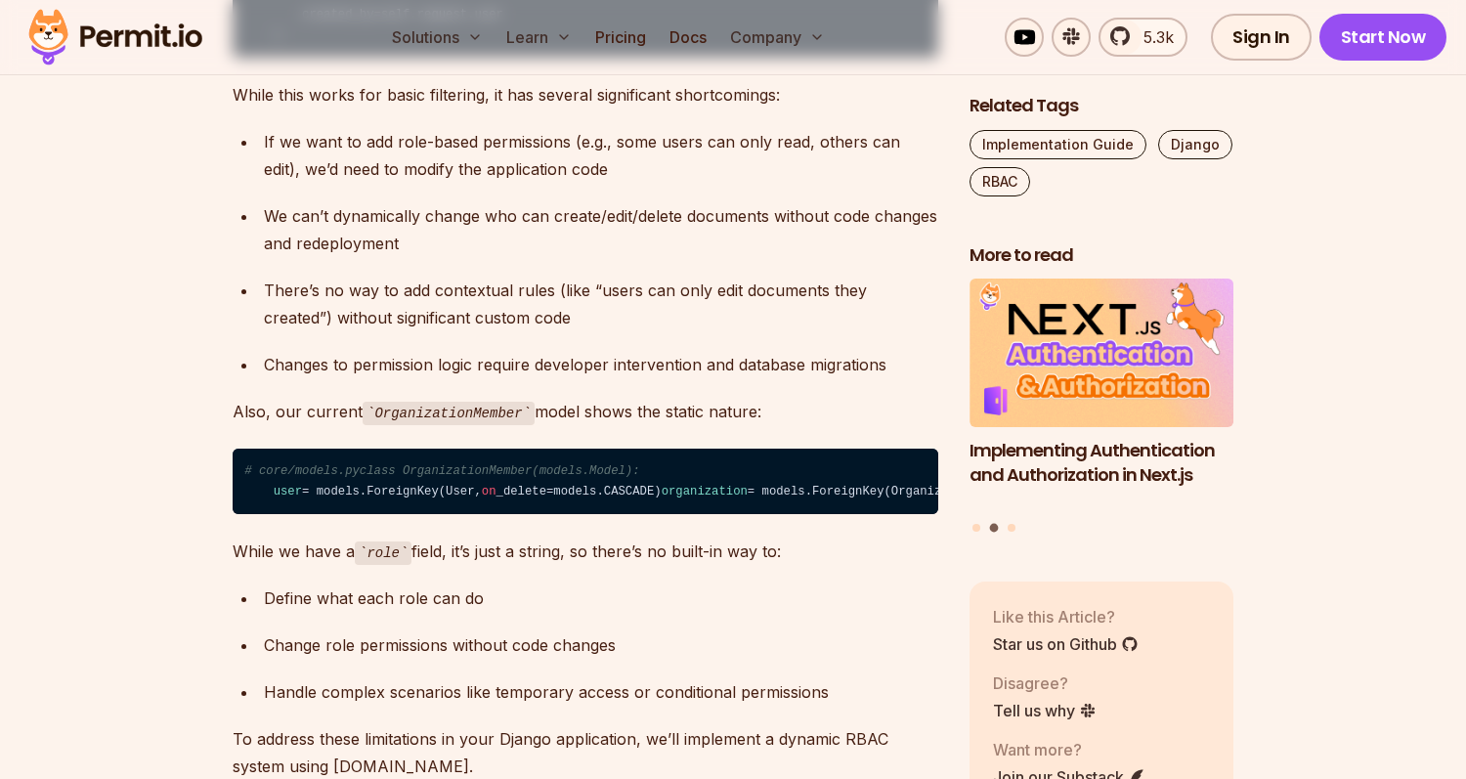
click at [613, 331] on div "There’s no way to add contextual rules (like “users can only edit documents the…" at bounding box center [601, 304] width 674 height 55
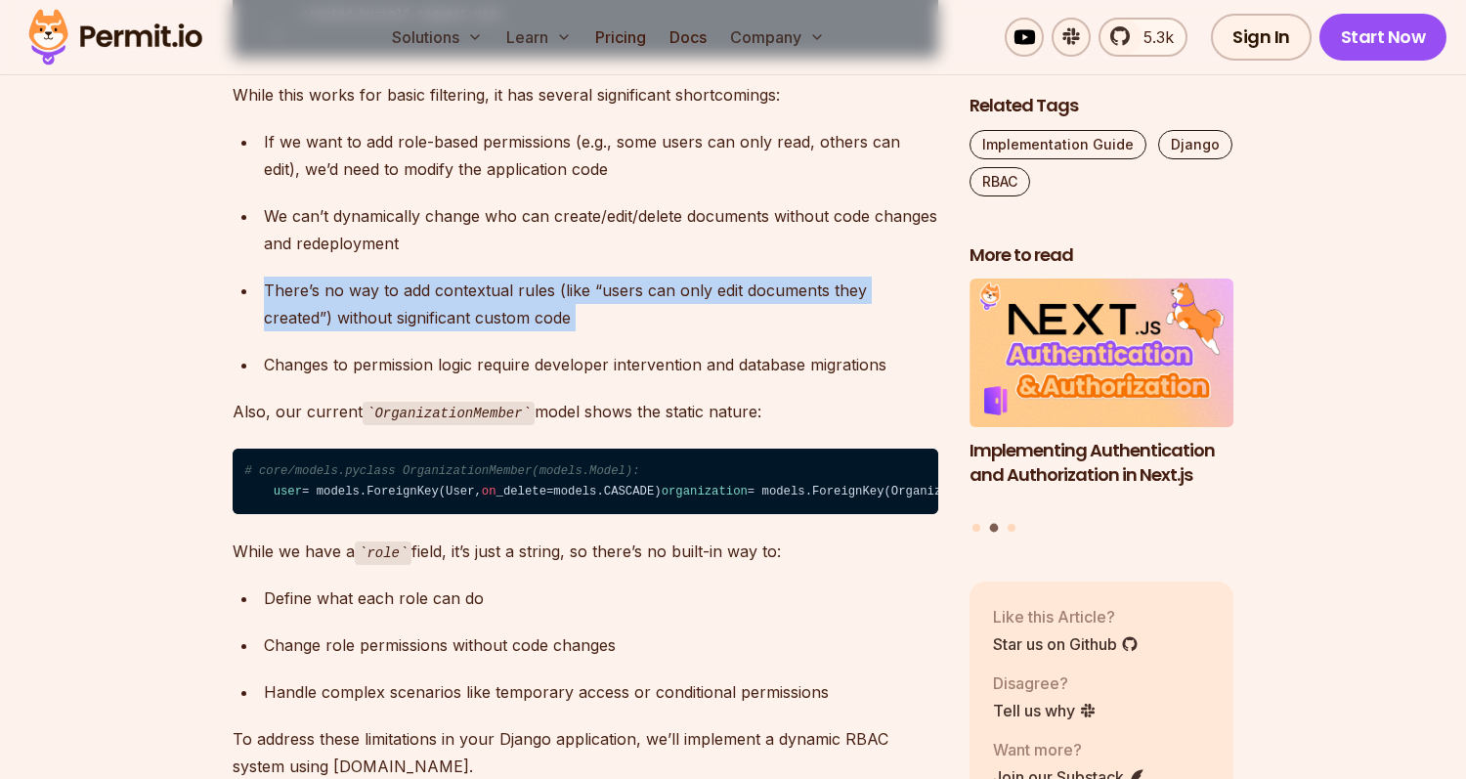
click at [613, 331] on div "There’s no way to add contextual rules (like “users can only edit documents the…" at bounding box center [601, 304] width 674 height 55
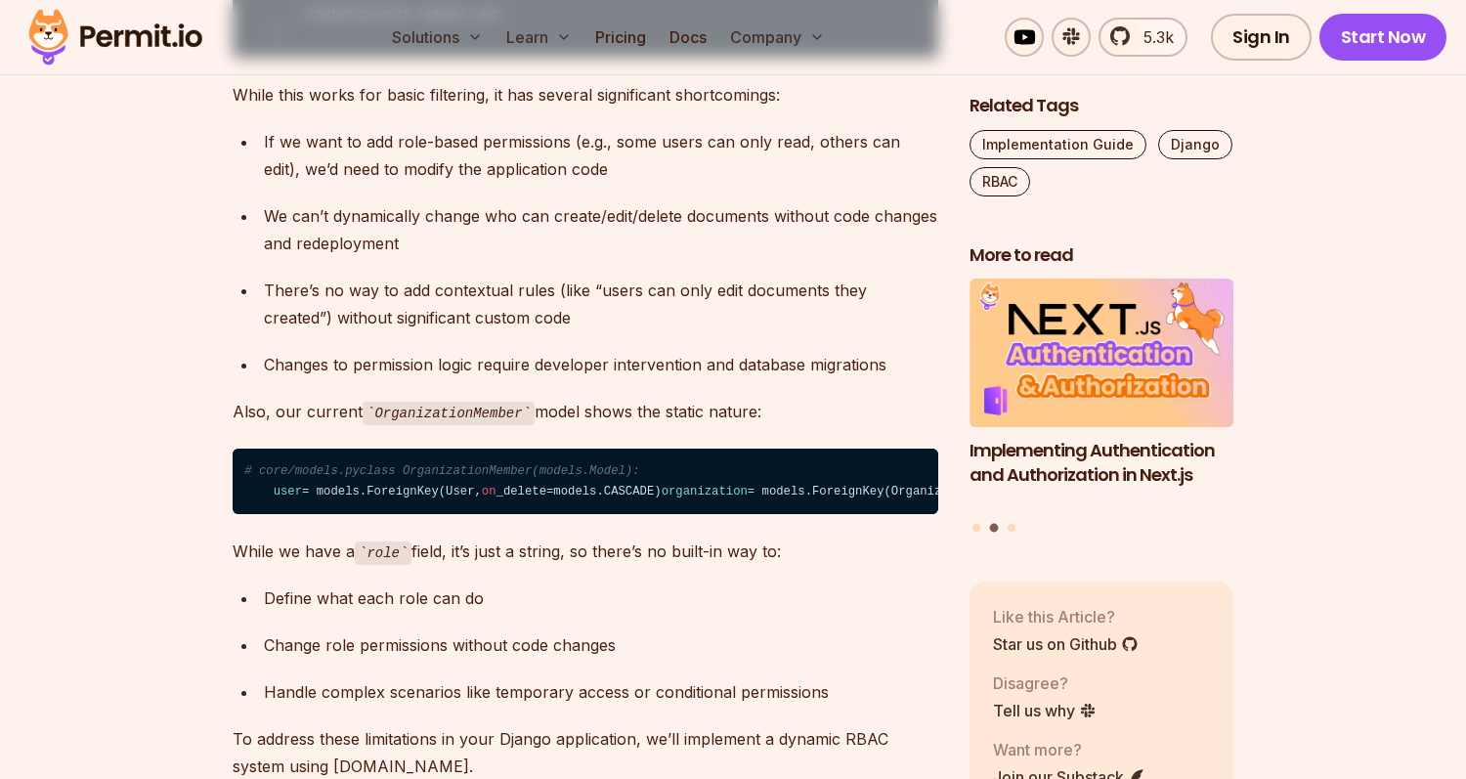
click at [635, 331] on div "There’s no way to add contextual rules (like “users can only edit documents the…" at bounding box center [601, 304] width 674 height 55
